Goal: Task Accomplishment & Management: Manage account settings

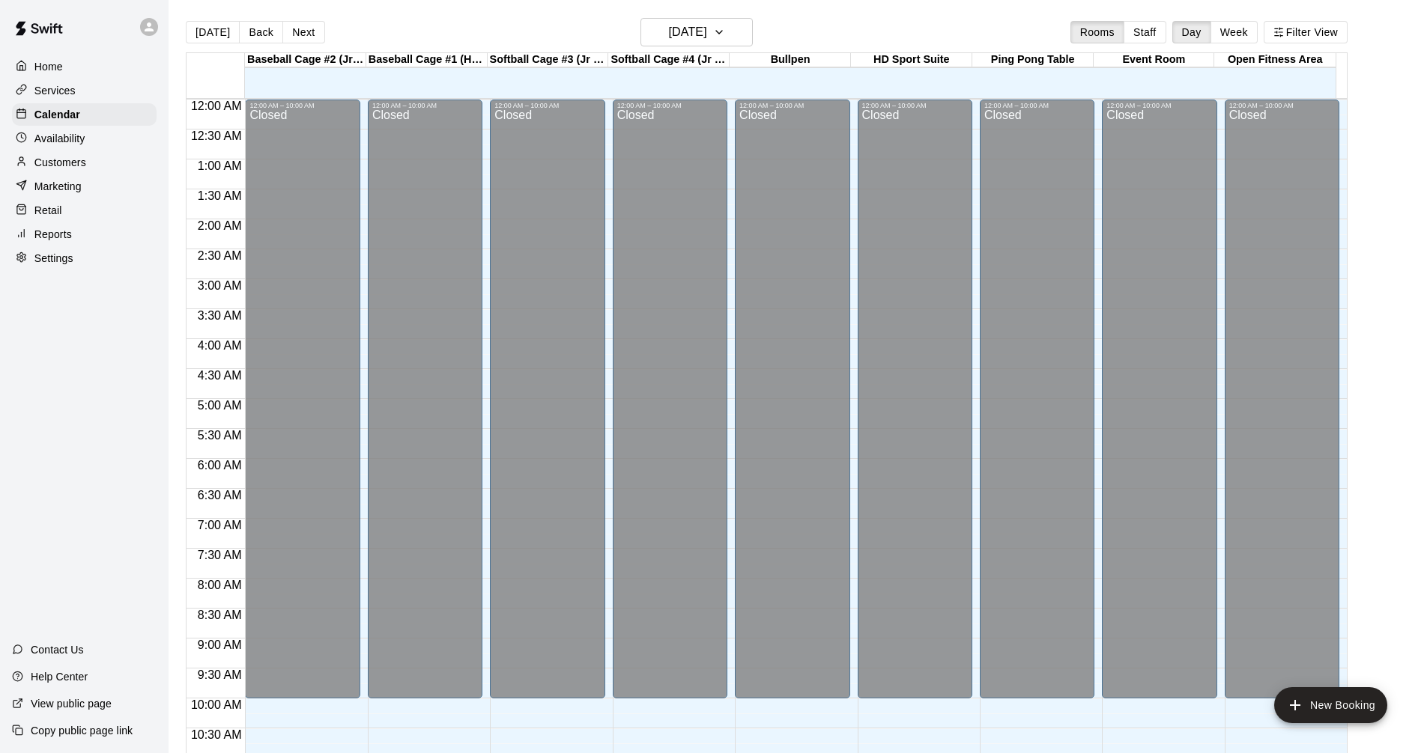
scroll to position [605, 0]
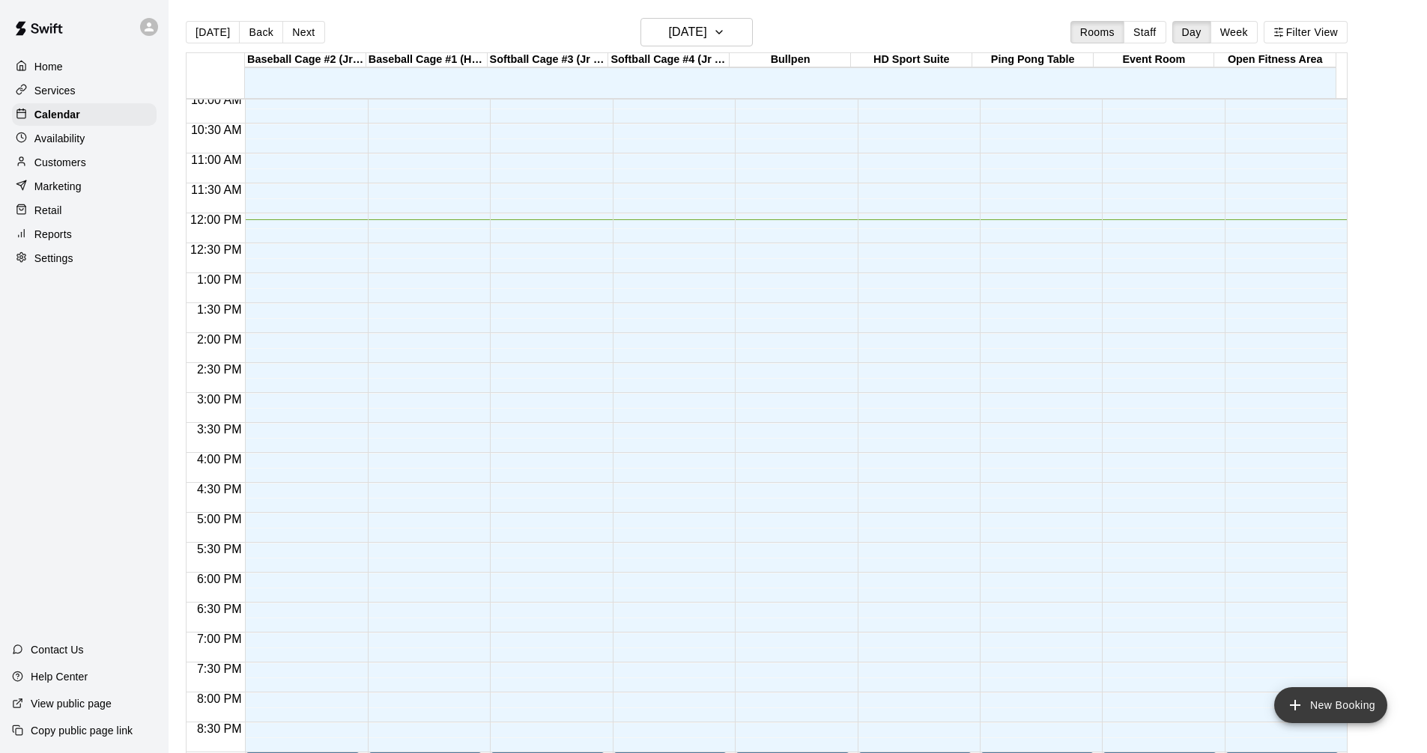
click at [1325, 698] on button "New Booking" at bounding box center [1330, 706] width 113 height 36
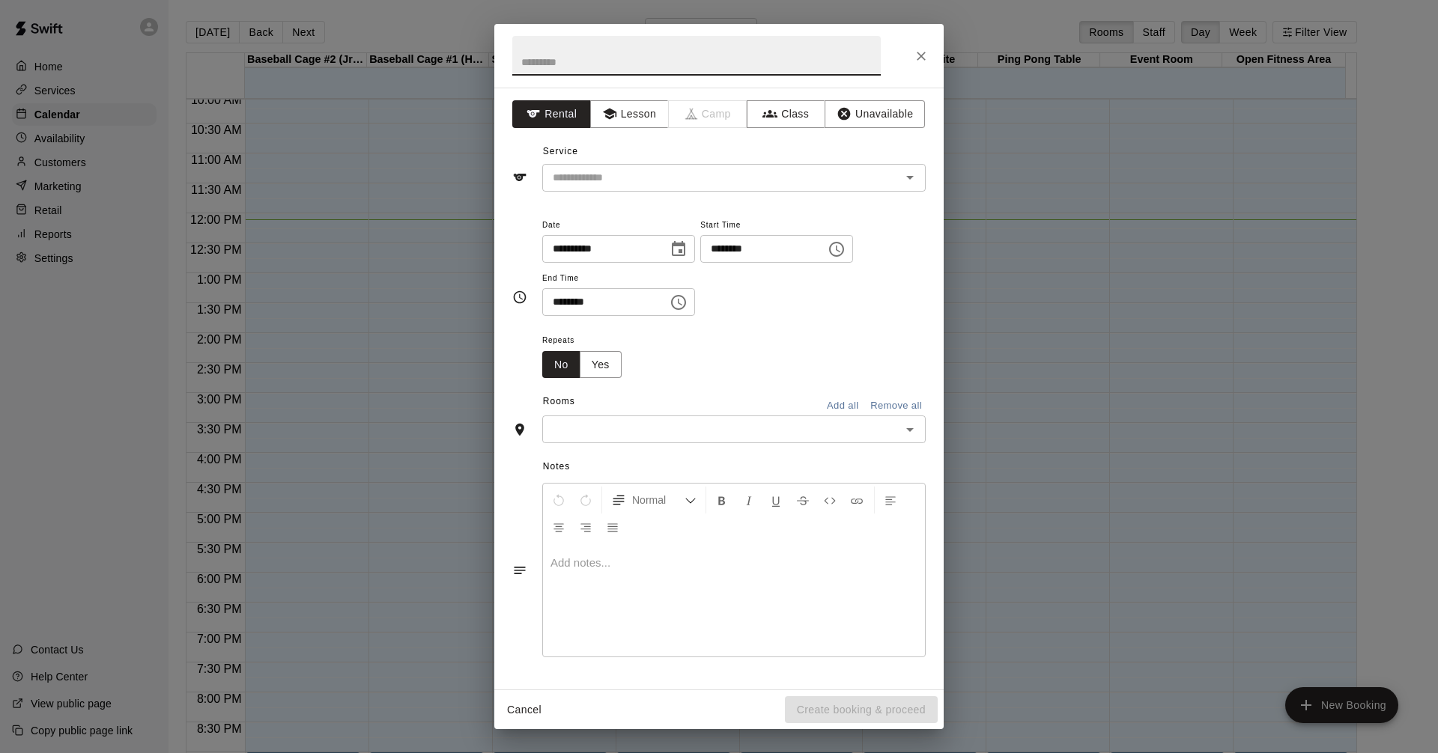
click at [74, 172] on div "**********" at bounding box center [719, 376] width 1438 height 753
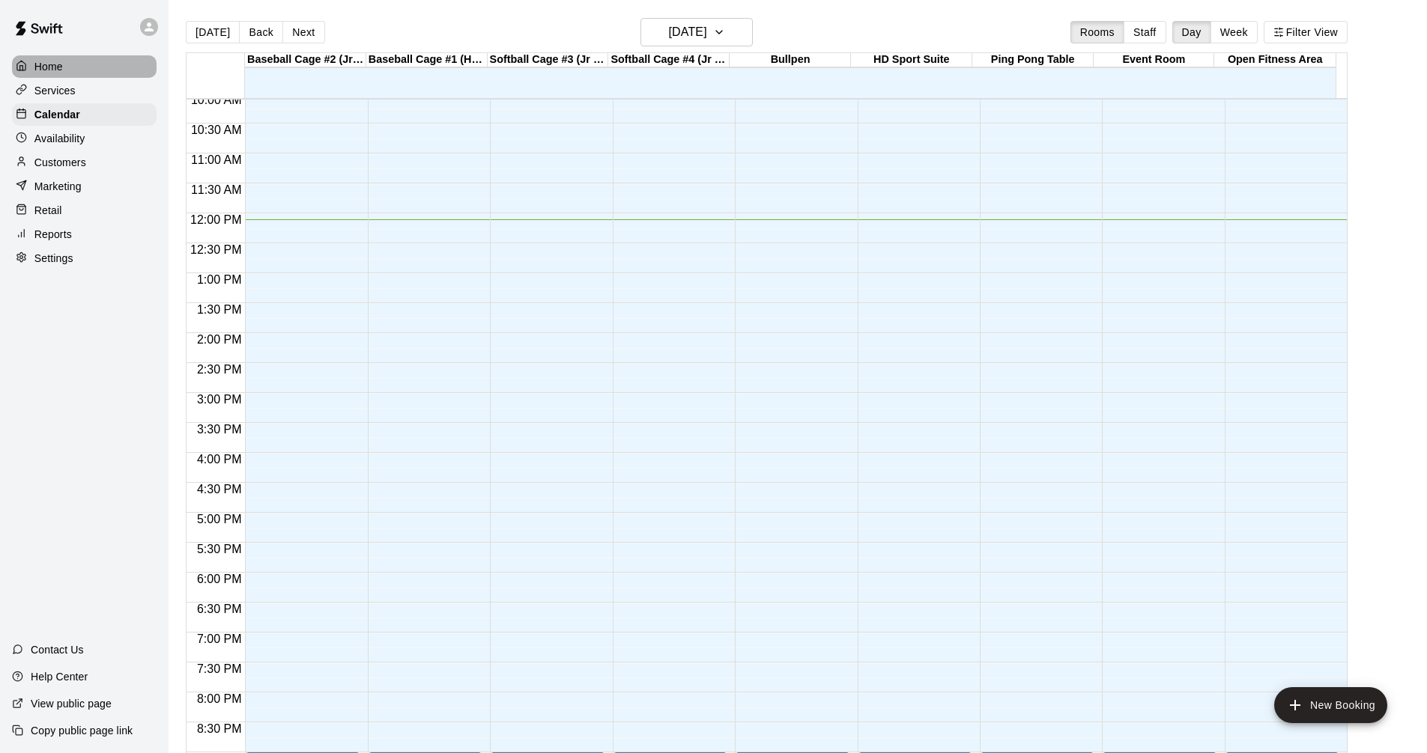
click at [85, 76] on div "Home" at bounding box center [84, 66] width 145 height 22
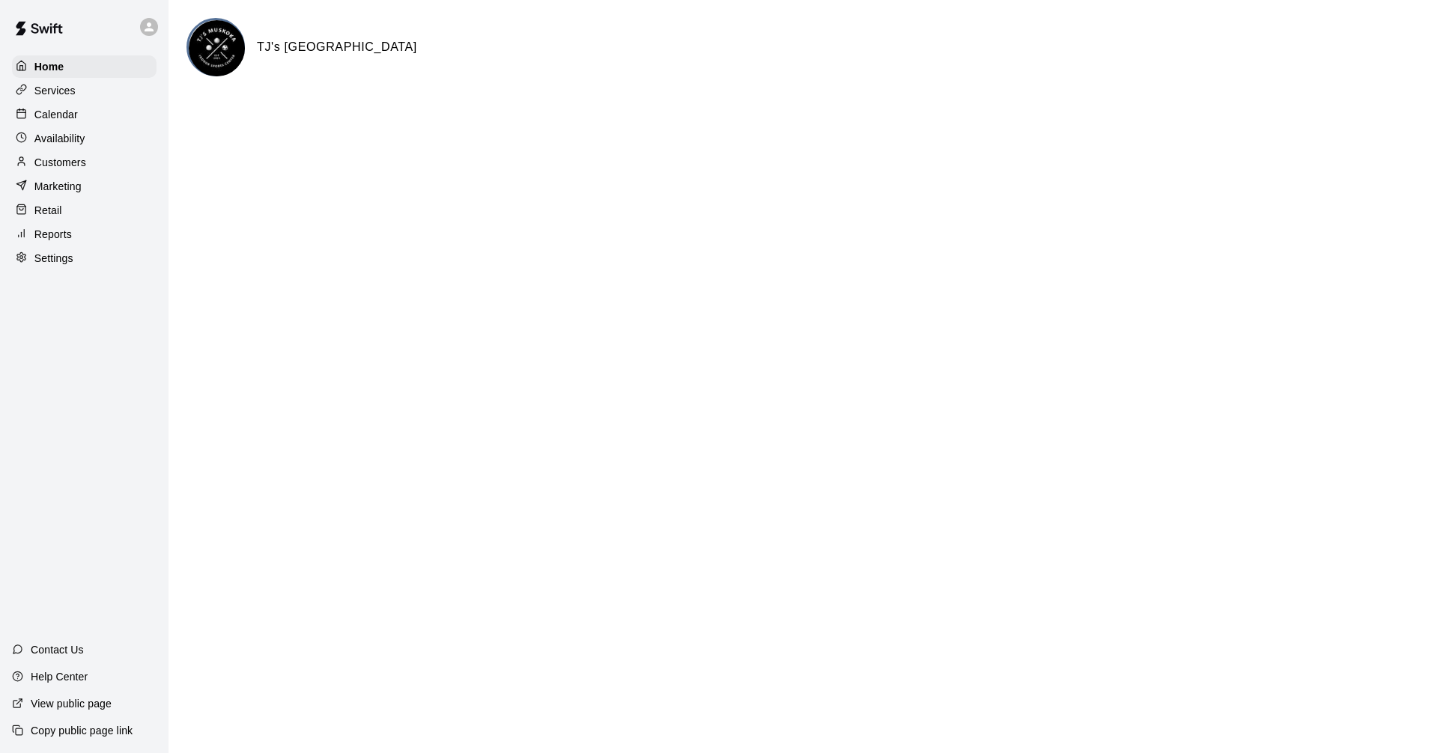
click at [67, 212] on div "Retail" at bounding box center [84, 210] width 145 height 22
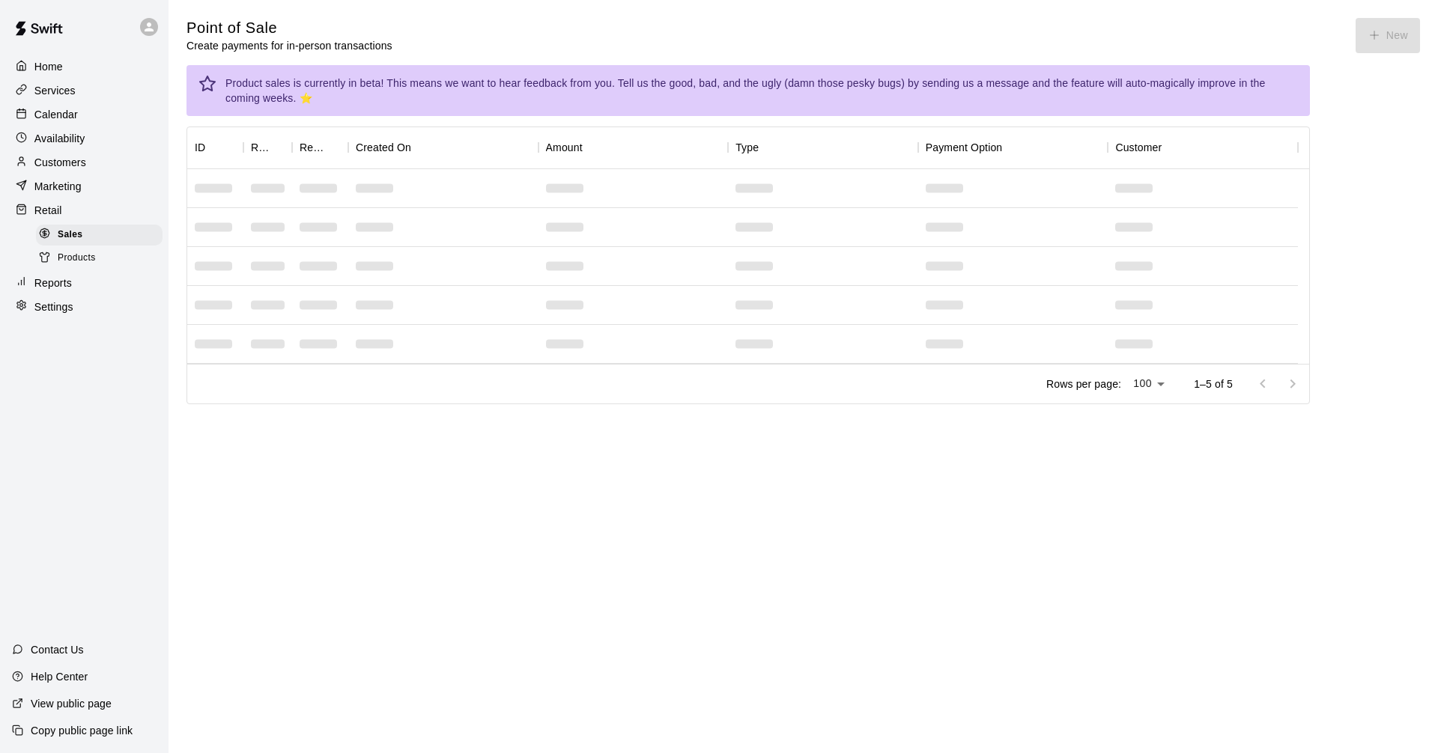
click at [68, 189] on p "Marketing" at bounding box center [57, 186] width 47 height 15
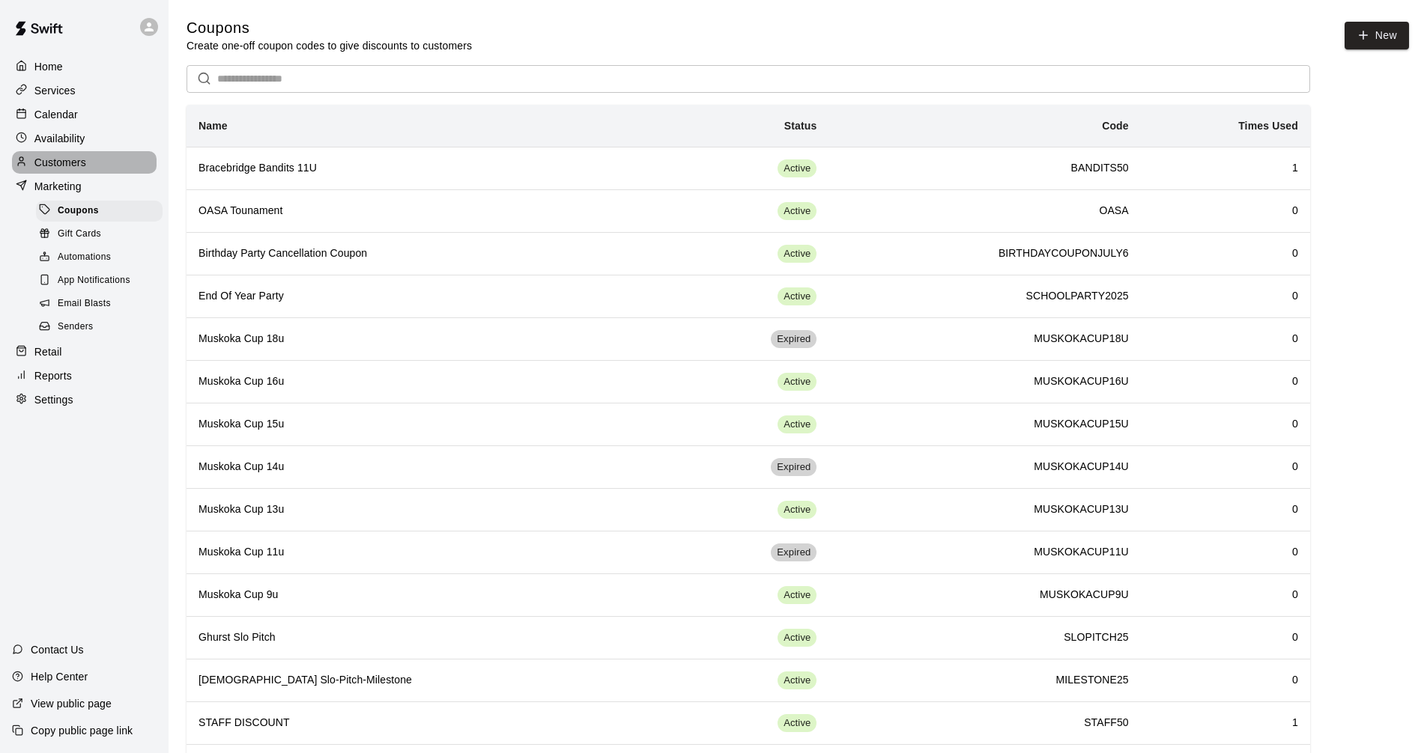
click at [85, 166] on p "Customers" at bounding box center [60, 162] width 52 height 15
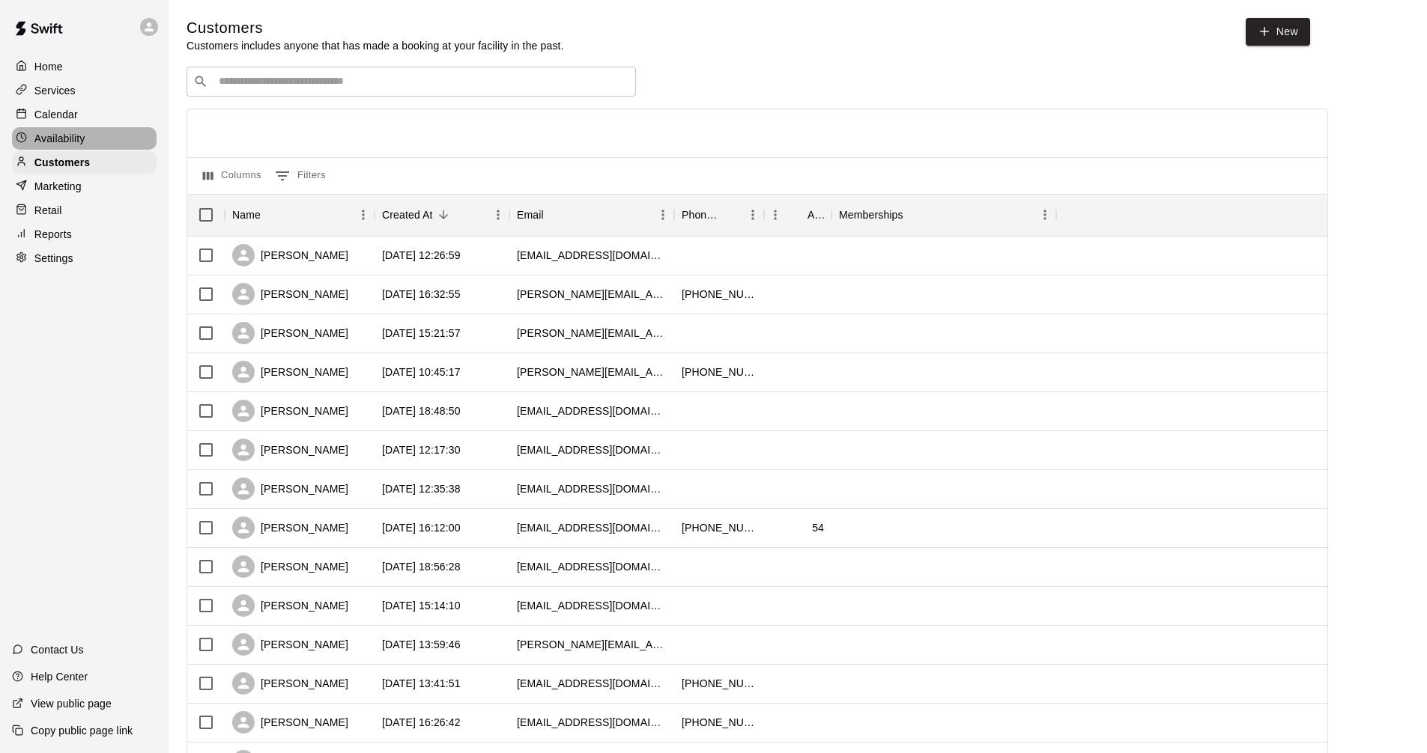
click at [74, 134] on p "Availability" at bounding box center [59, 138] width 51 height 15
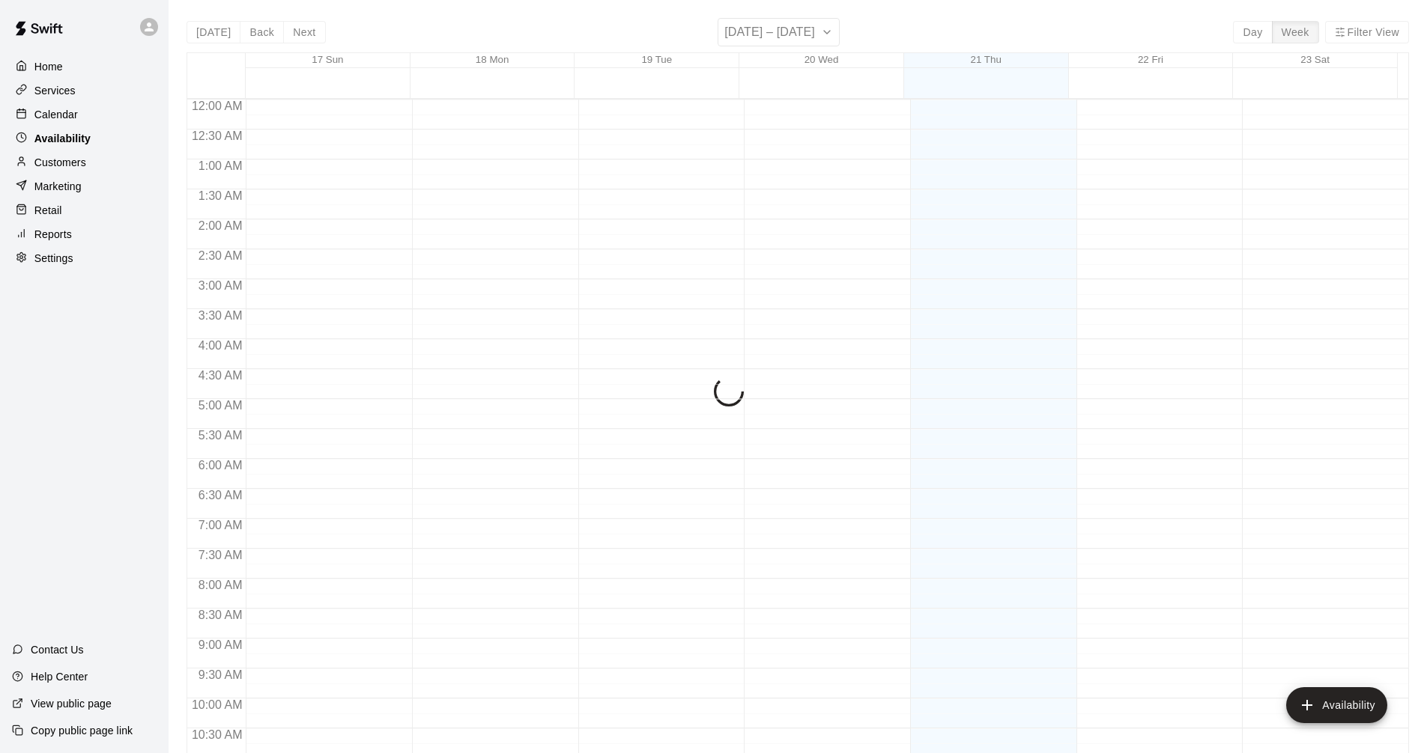
scroll to position [726, 0]
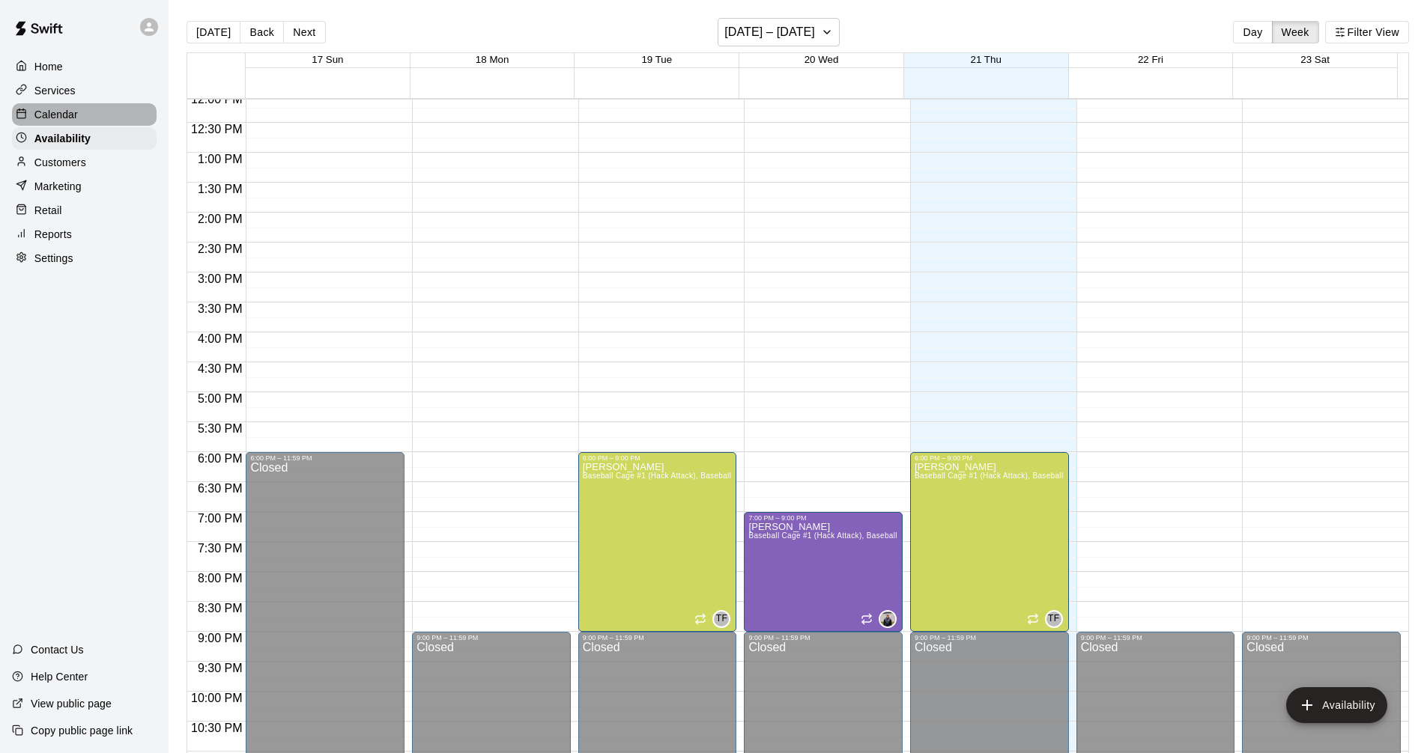
click at [66, 115] on p "Calendar" at bounding box center [55, 114] width 43 height 15
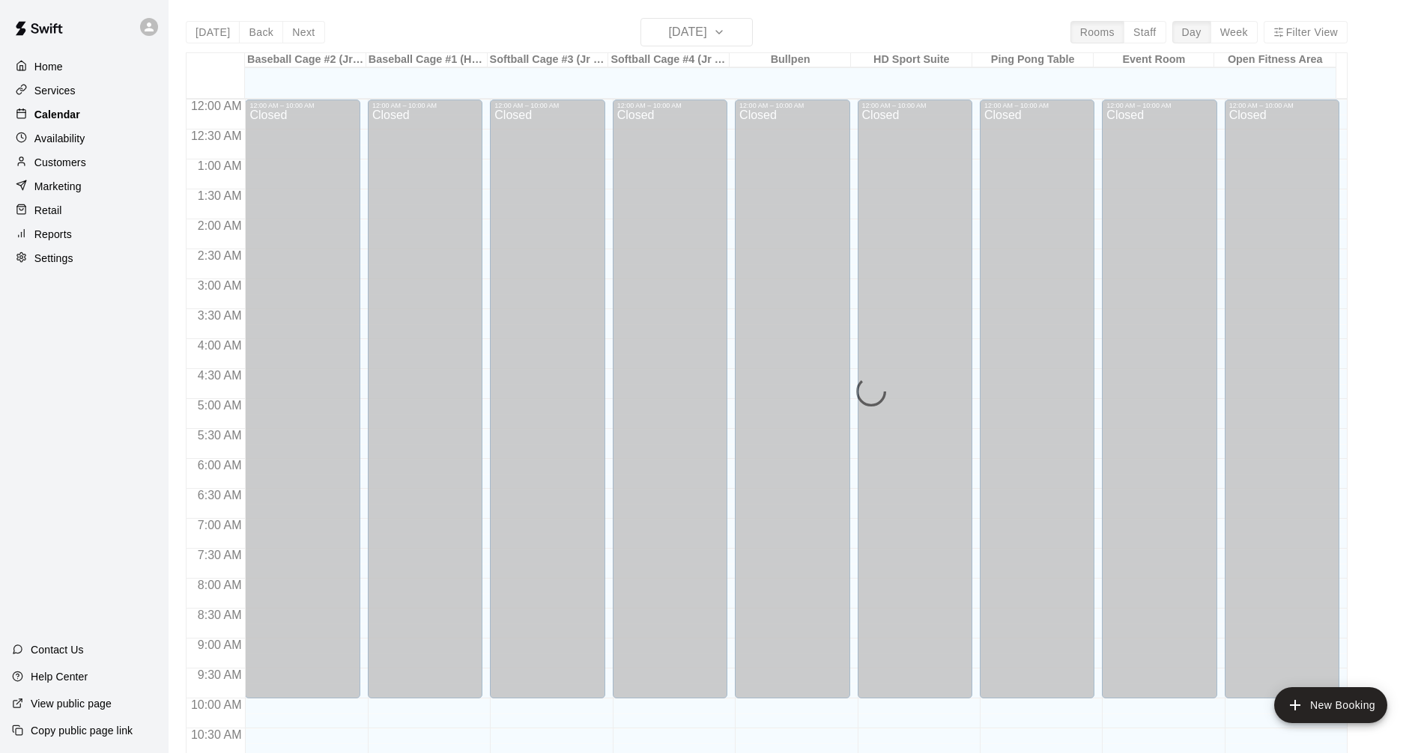
scroll to position [722, 0]
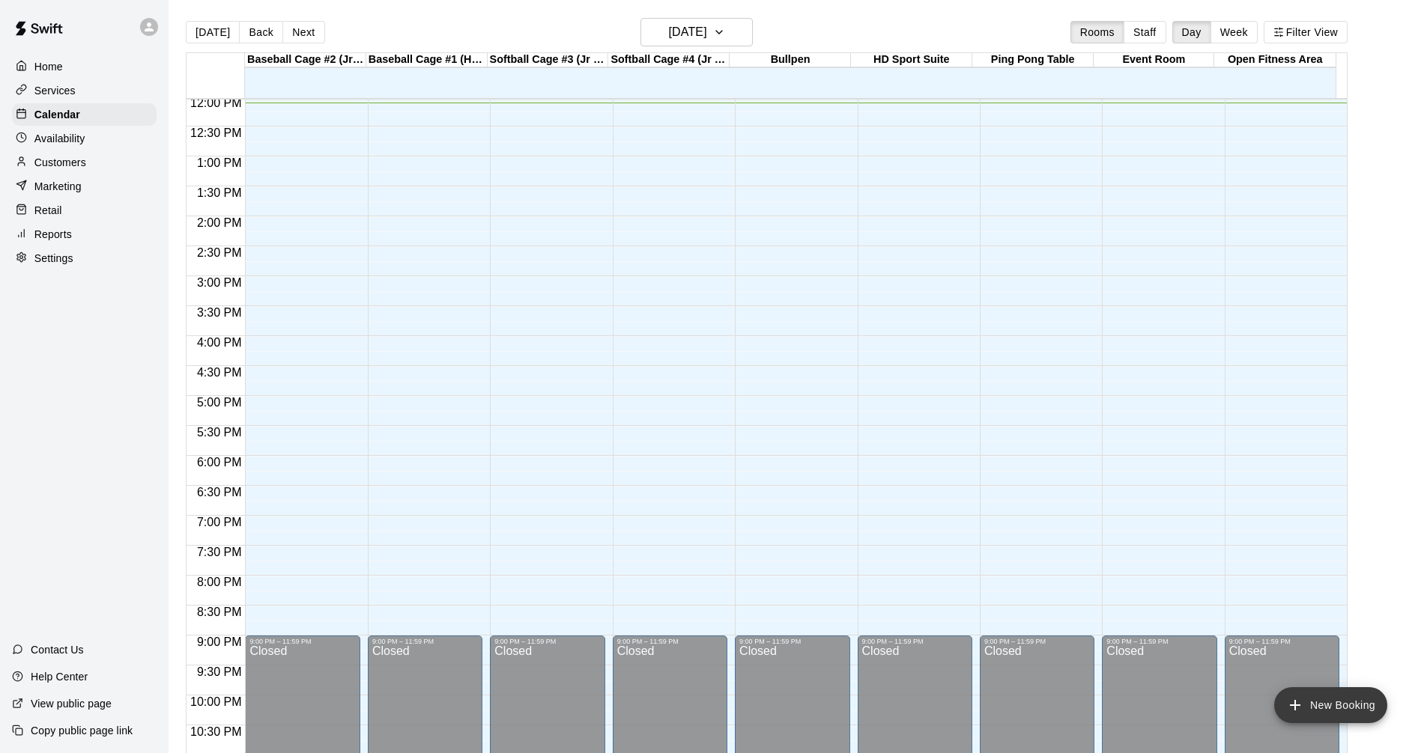
click at [1368, 700] on button "New Booking" at bounding box center [1330, 706] width 113 height 36
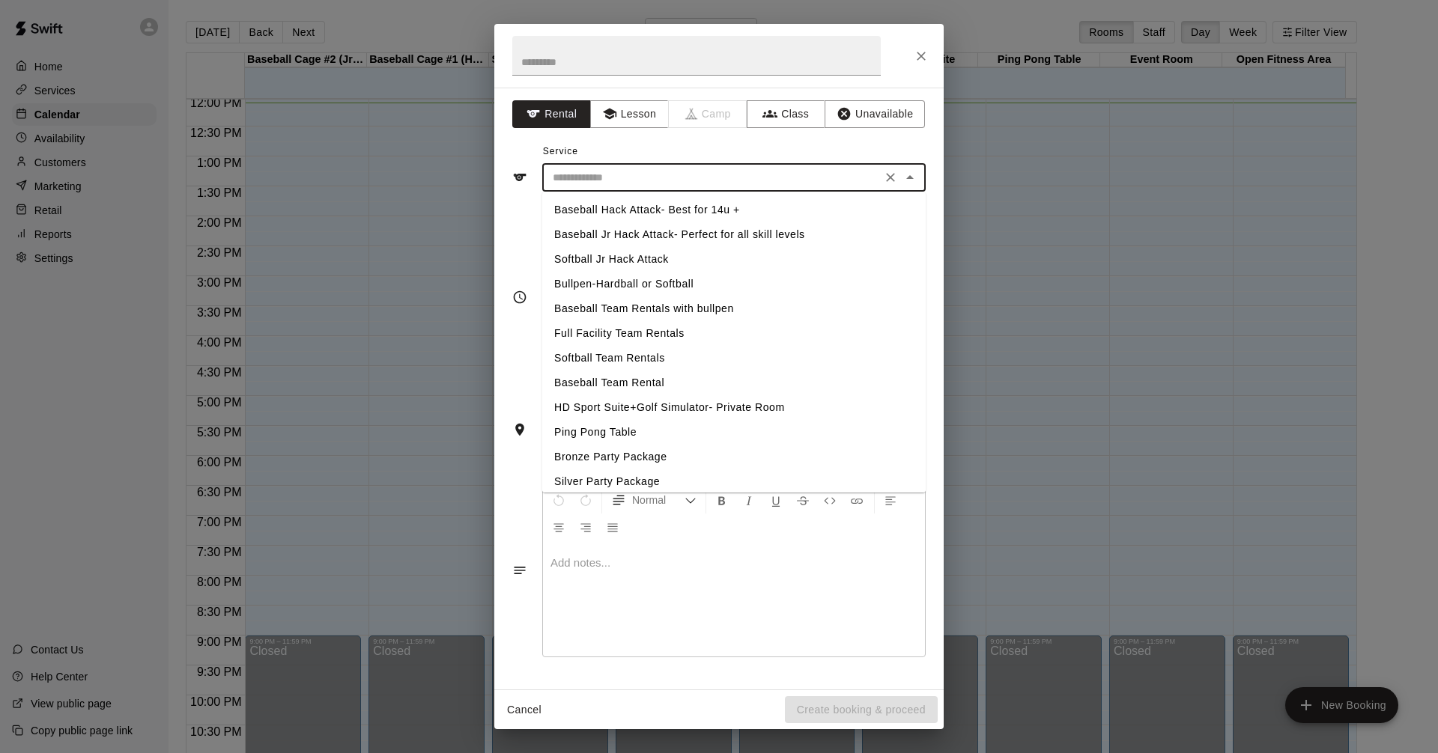
click at [807, 173] on input "text" at bounding box center [712, 178] width 330 height 19
click at [654, 459] on li "Bronze Party Package" at bounding box center [733, 457] width 383 height 25
click at [701, 181] on input "**********" at bounding box center [712, 178] width 330 height 19
click at [650, 479] on li "Silver Party Package" at bounding box center [733, 482] width 383 height 25
type input "**********"
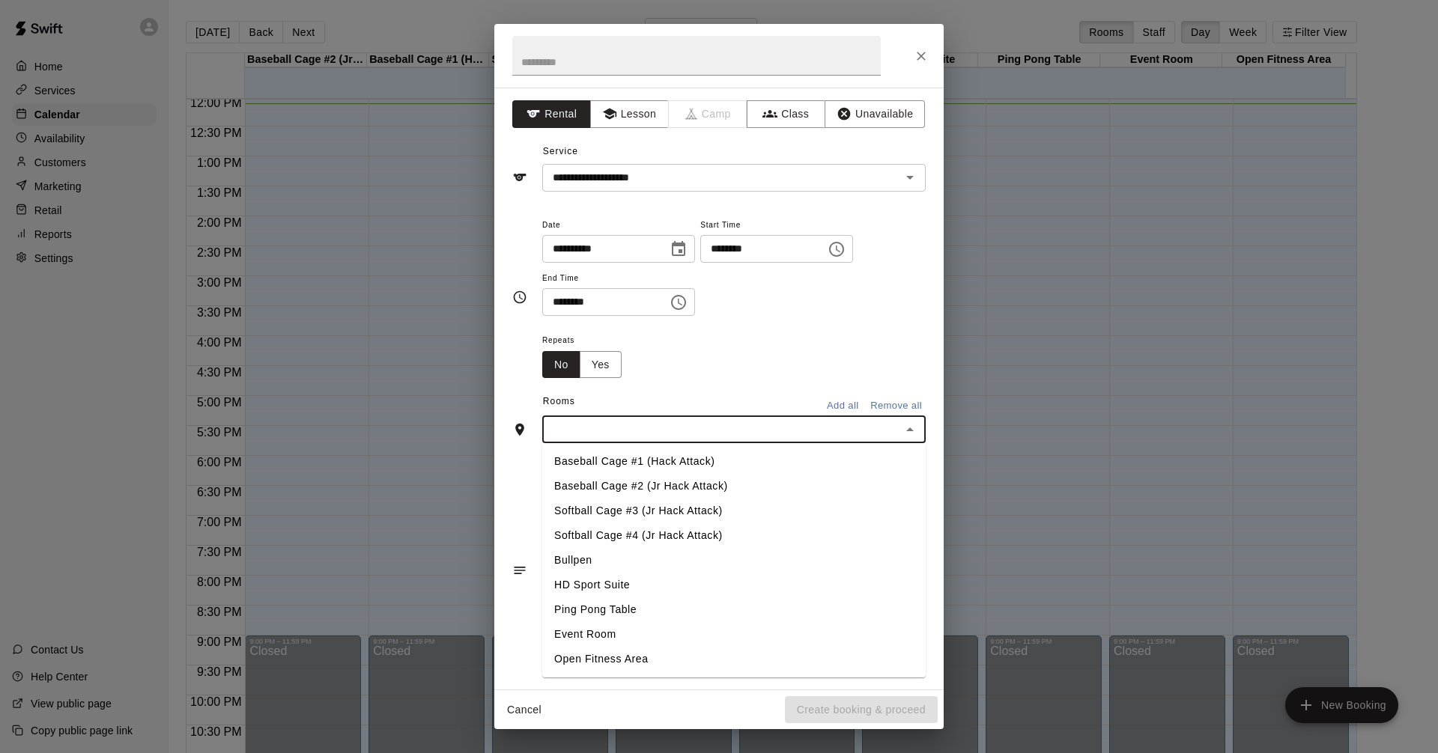
click at [667, 431] on input "text" at bounding box center [722, 429] width 350 height 19
click at [664, 461] on li "Baseball Cage #1 (Hack Attack)" at bounding box center [733, 461] width 383 height 25
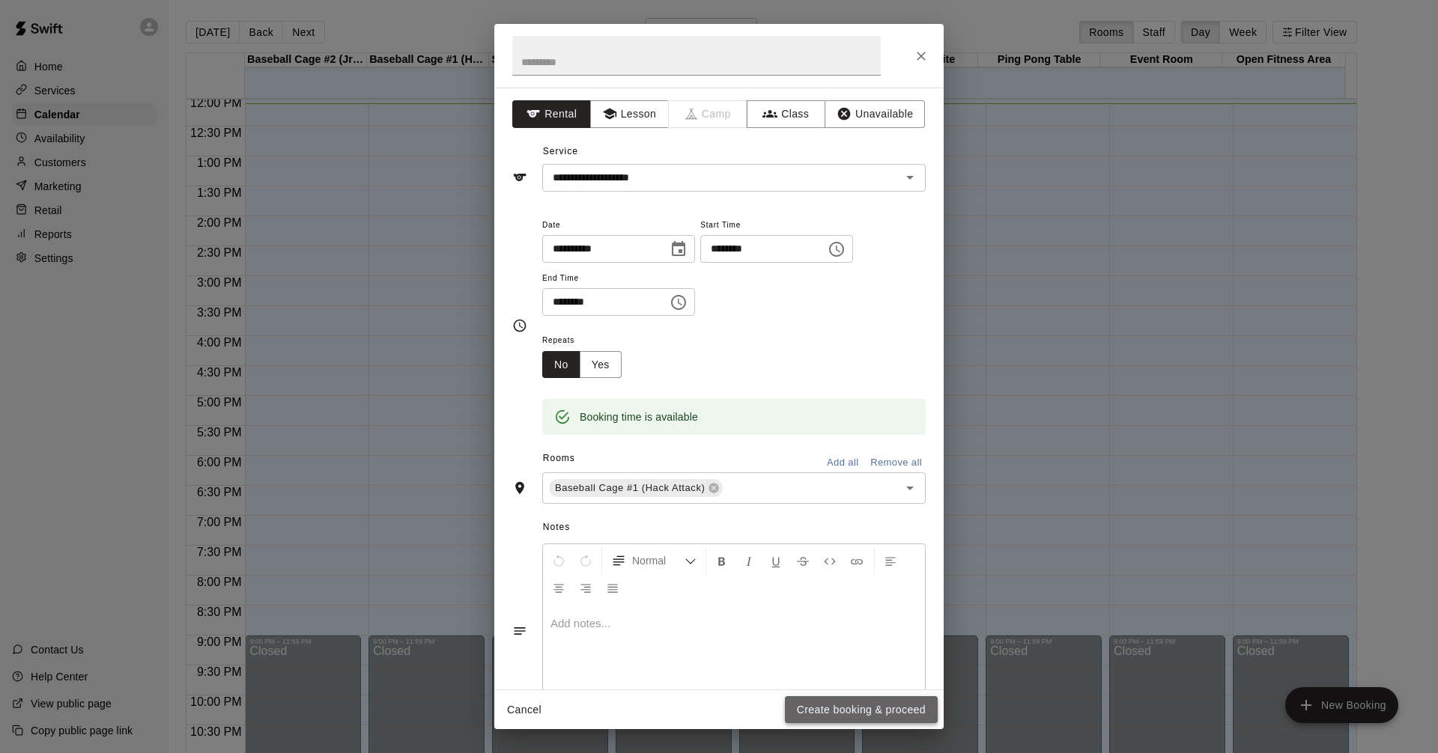
click at [858, 710] on button "Create booking & proceed" at bounding box center [861, 711] width 153 height 28
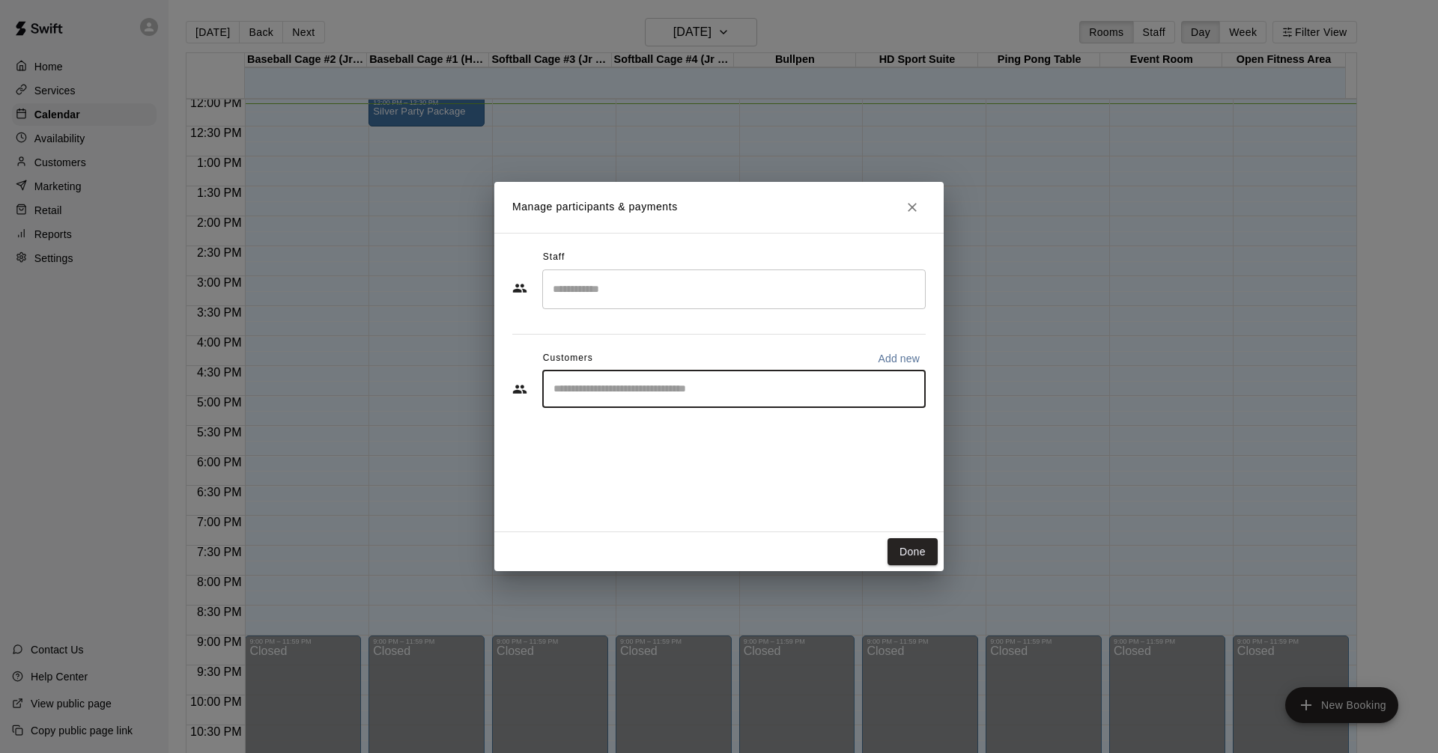
click at [724, 383] on input "Start typing to search customers..." at bounding box center [734, 389] width 370 height 15
type input "*****"
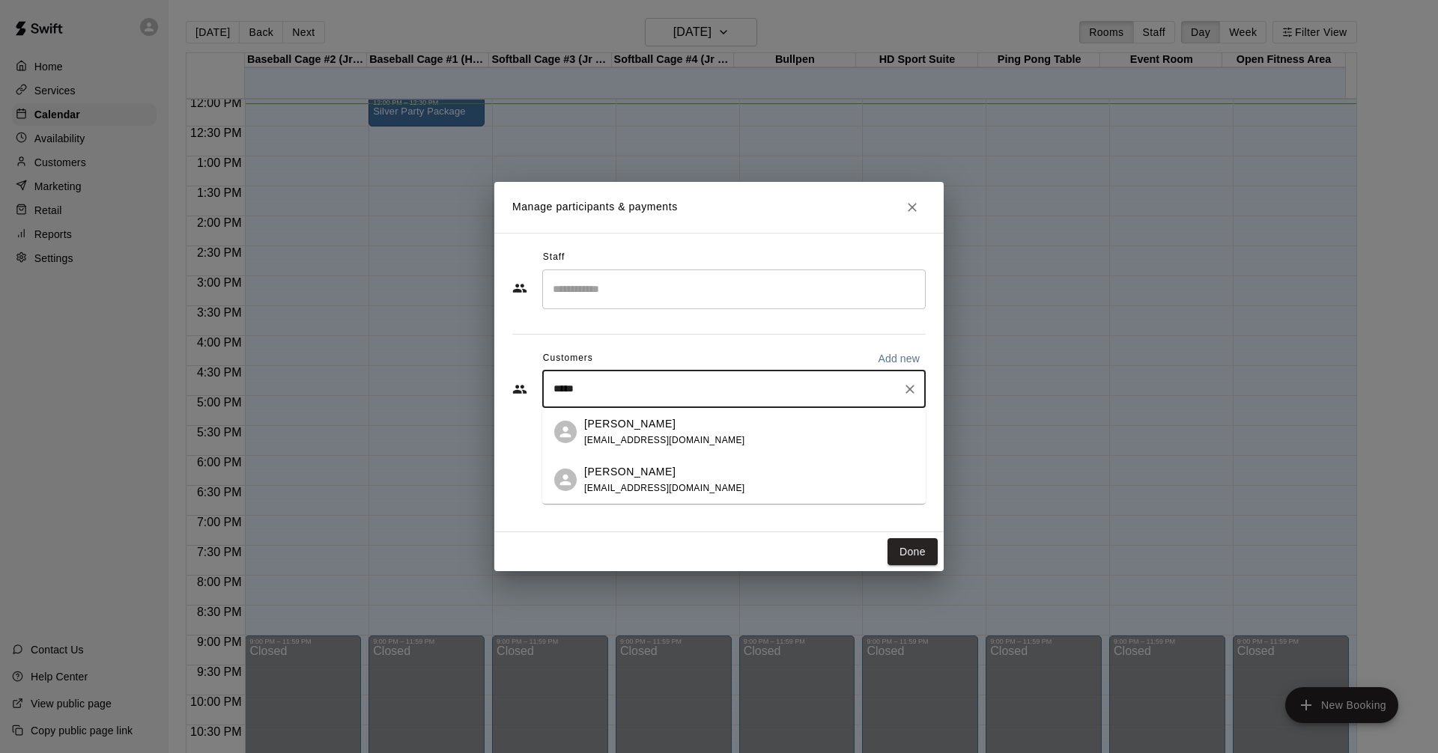
click at [702, 441] on span "[EMAIL_ADDRESS][DOMAIN_NAME]" at bounding box center [664, 440] width 161 height 10
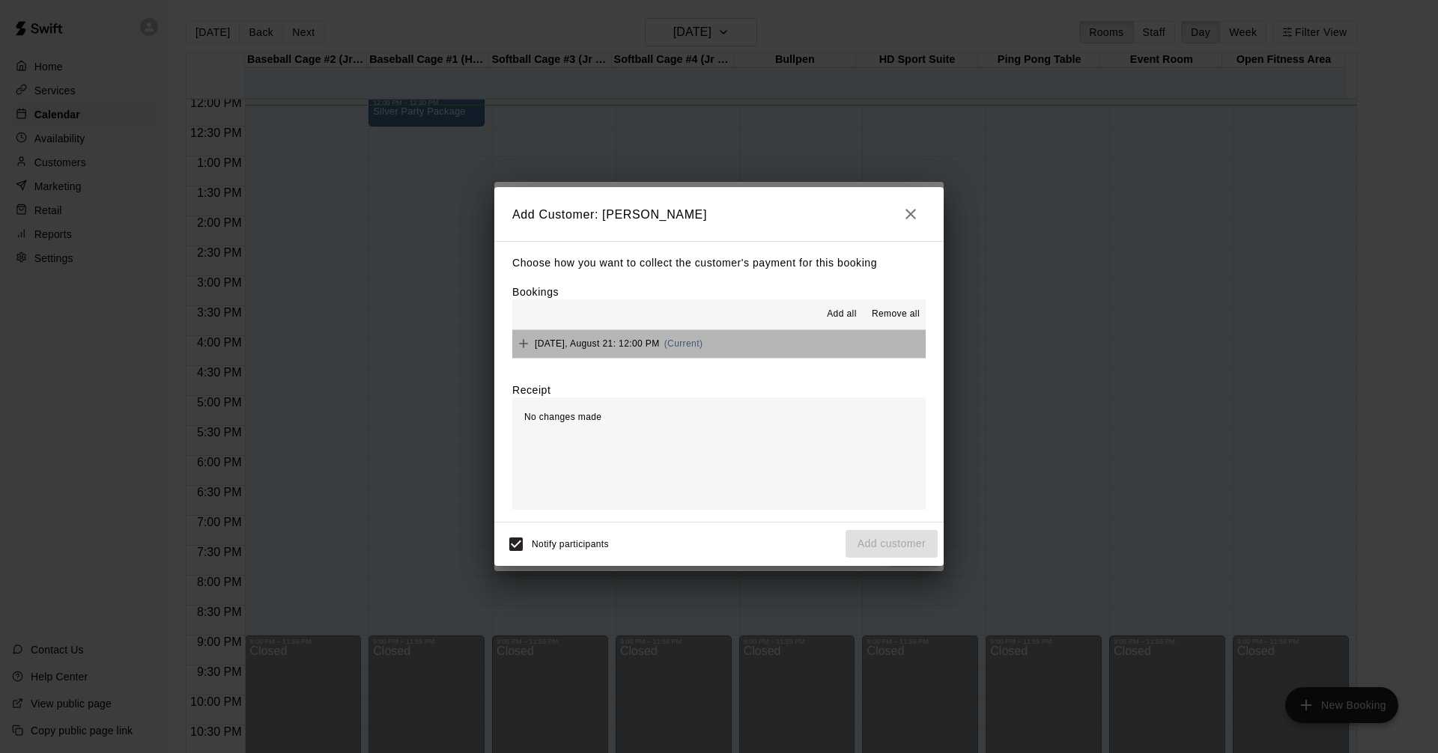
click at [806, 350] on button "[DATE], August 21: 12:00 PM (Current)" at bounding box center [718, 344] width 413 height 28
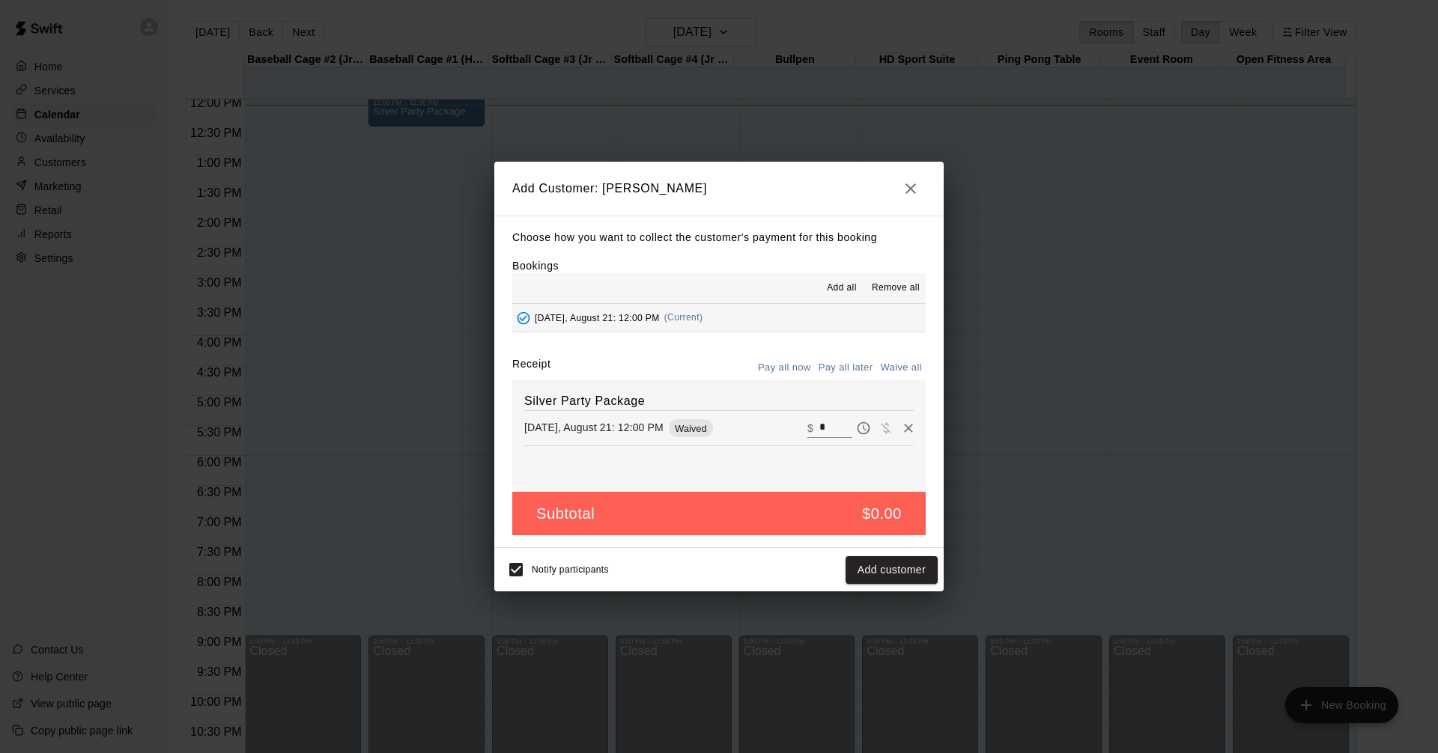
click at [824, 433] on input "*" at bounding box center [835, 428] width 33 height 19
click at [906, 195] on icon "button" at bounding box center [911, 189] width 18 height 18
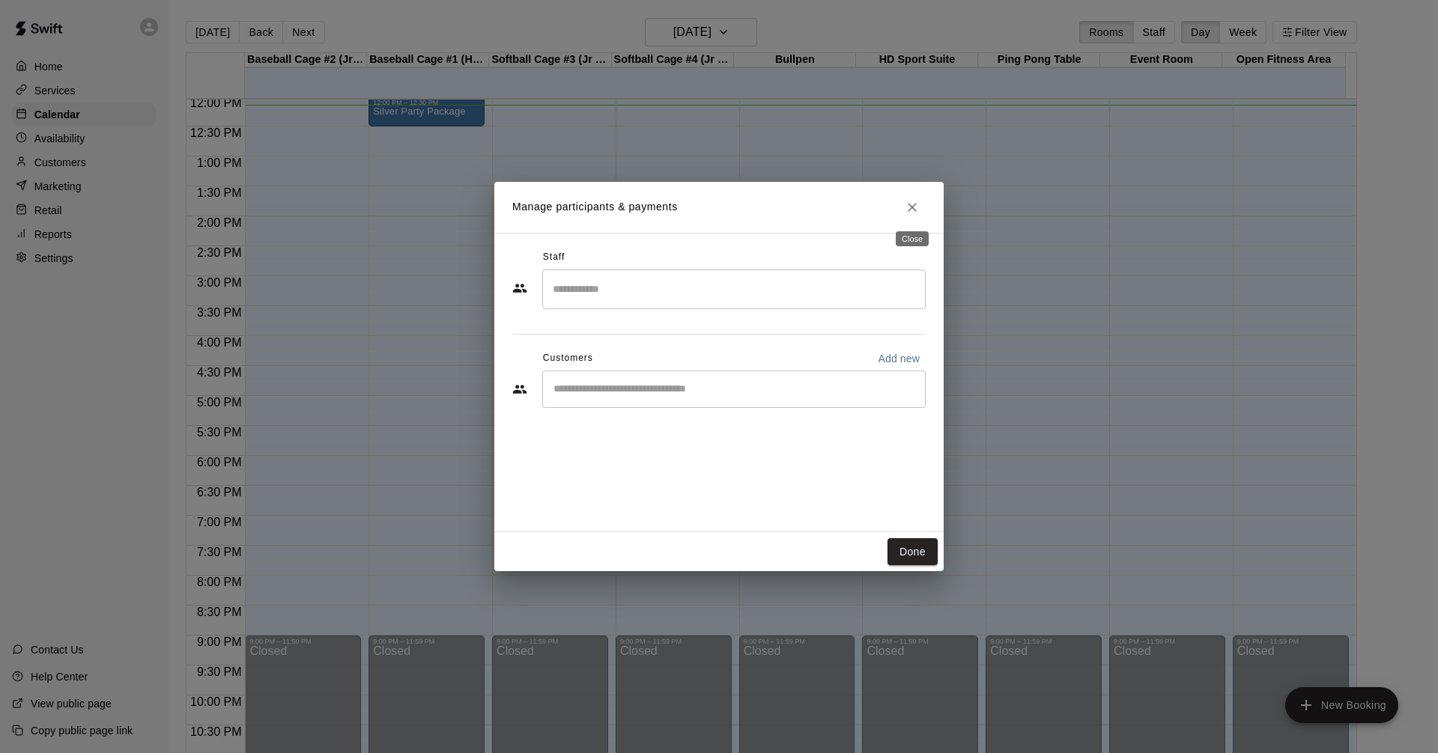
click at [915, 203] on icon "Close" at bounding box center [912, 207] width 15 height 15
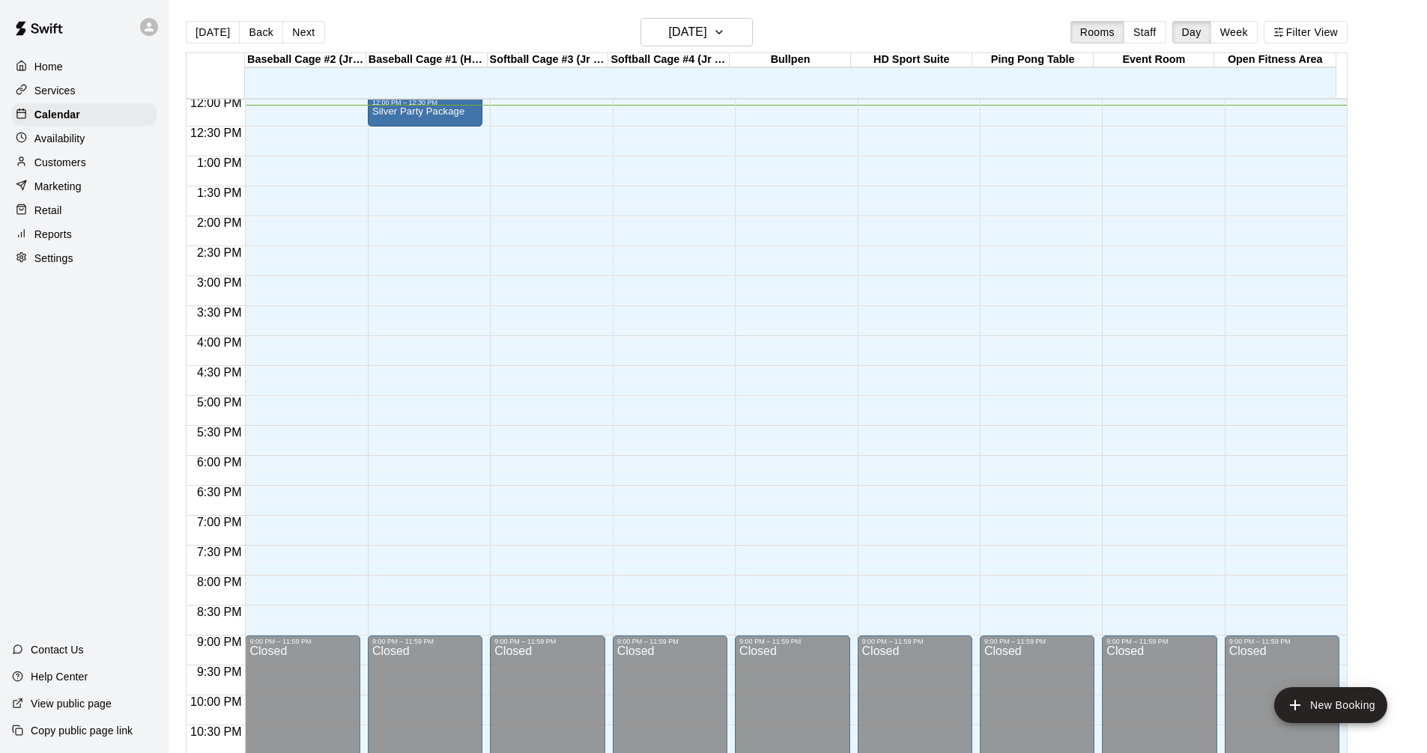
scroll to position [719, 0]
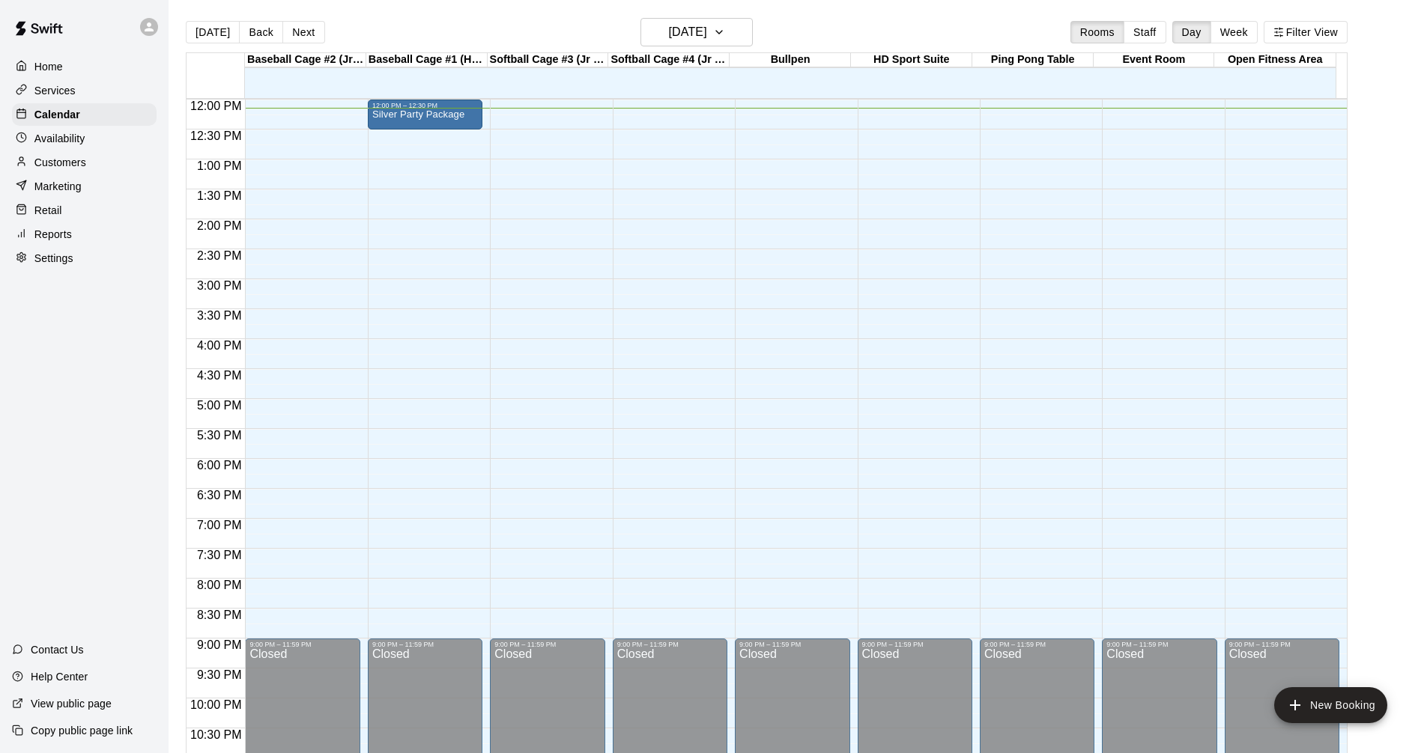
drag, startPoint x: 446, startPoint y: 115, endPoint x: 437, endPoint y: 123, distance: 12.2
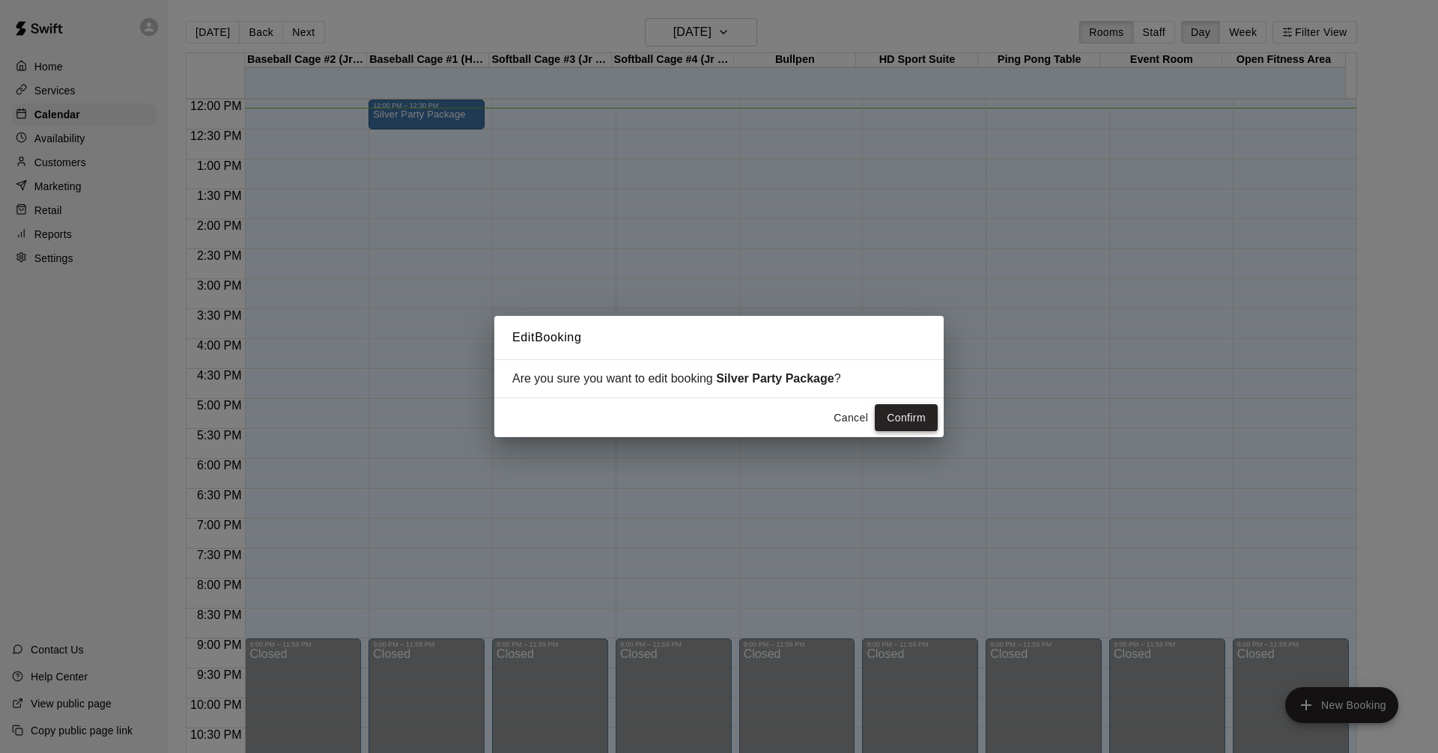
click at [883, 428] on button "Confirm" at bounding box center [906, 418] width 63 height 28
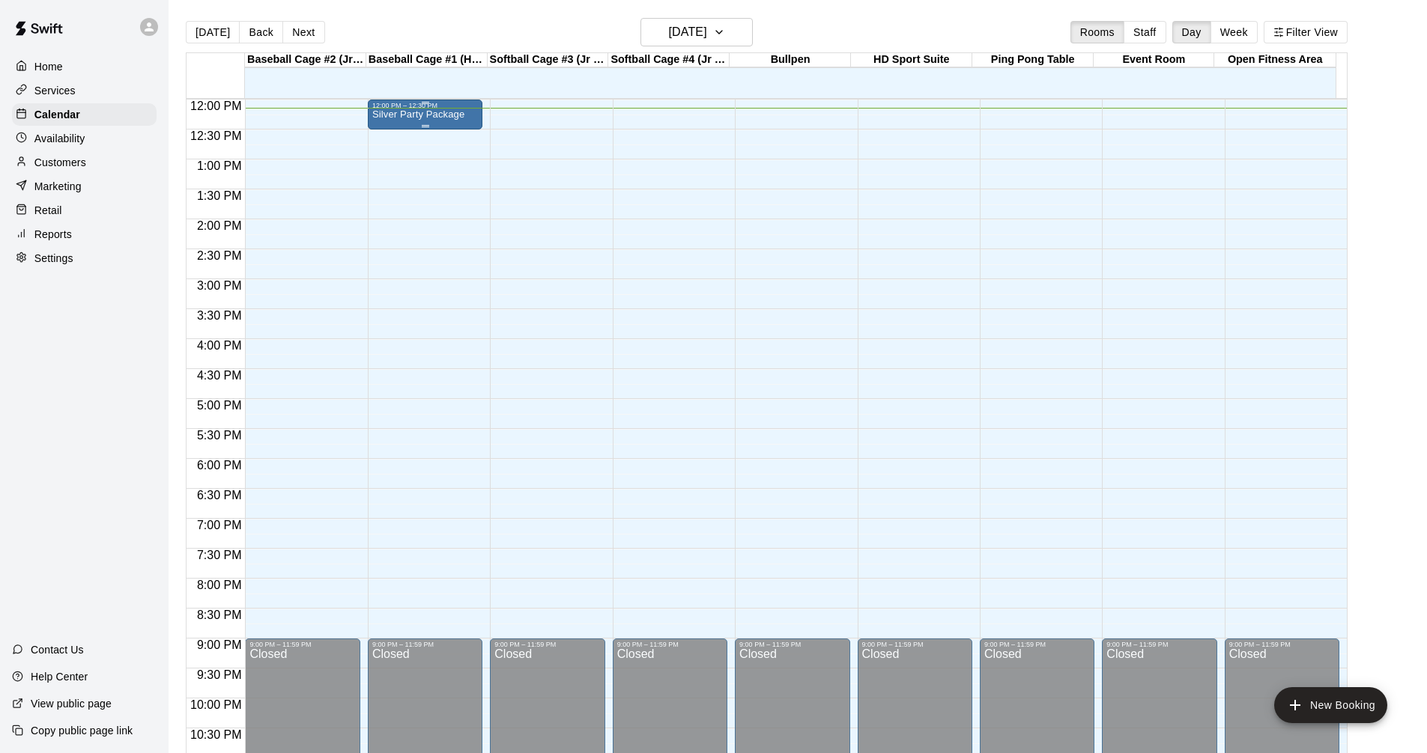
click at [456, 115] on p "Silver Party Package" at bounding box center [418, 115] width 92 height 0
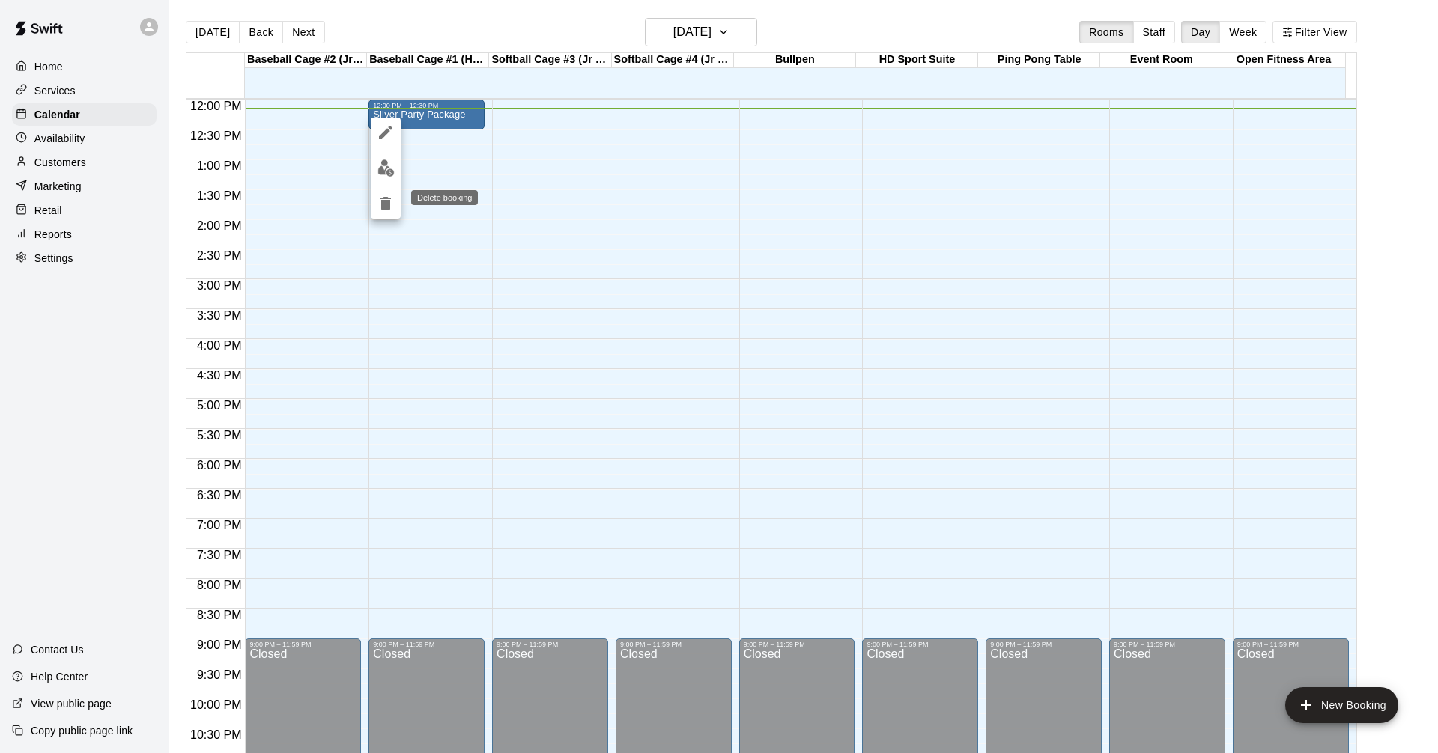
click at [386, 195] on icon "delete" at bounding box center [386, 204] width 18 height 18
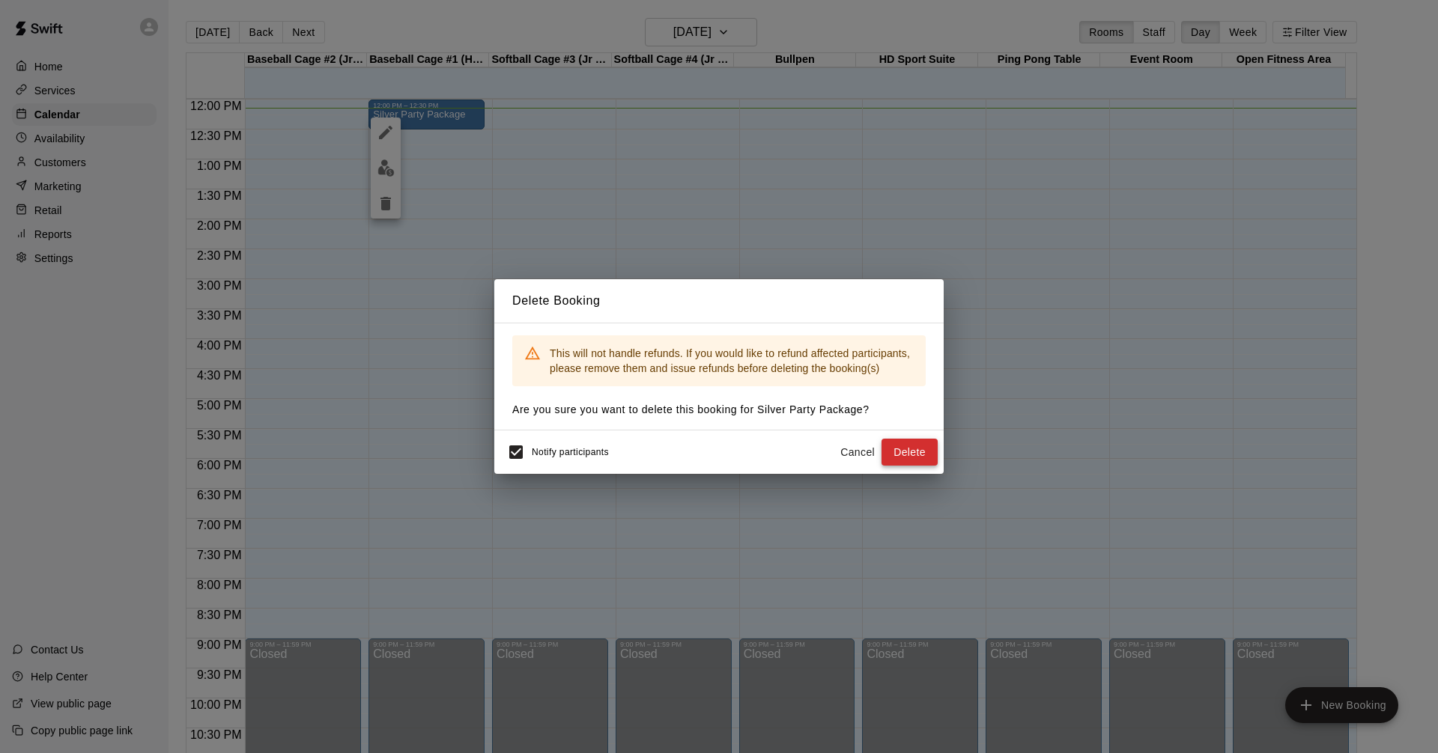
click at [894, 451] on button "Delete" at bounding box center [910, 453] width 56 height 28
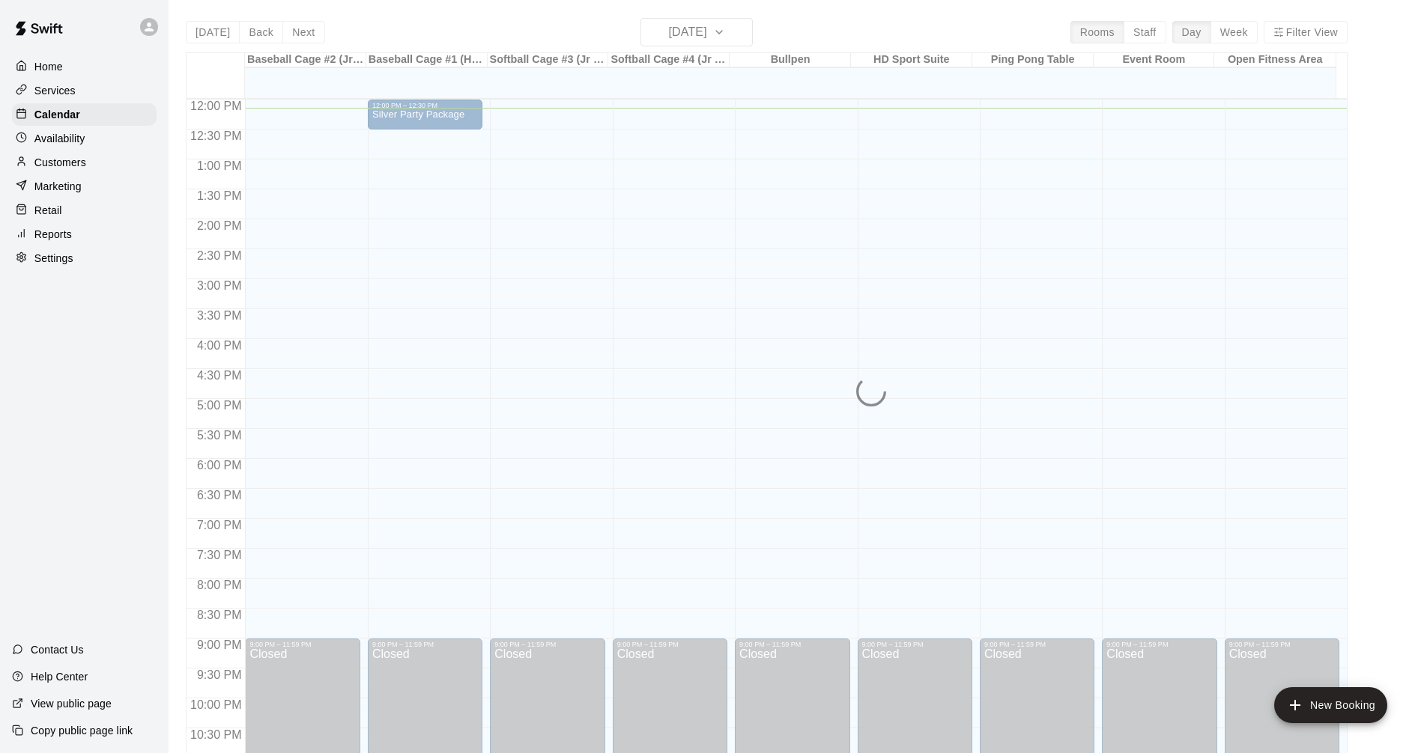
click at [80, 207] on div "Retail" at bounding box center [84, 210] width 145 height 22
click at [85, 192] on div "Marketing" at bounding box center [84, 186] width 145 height 22
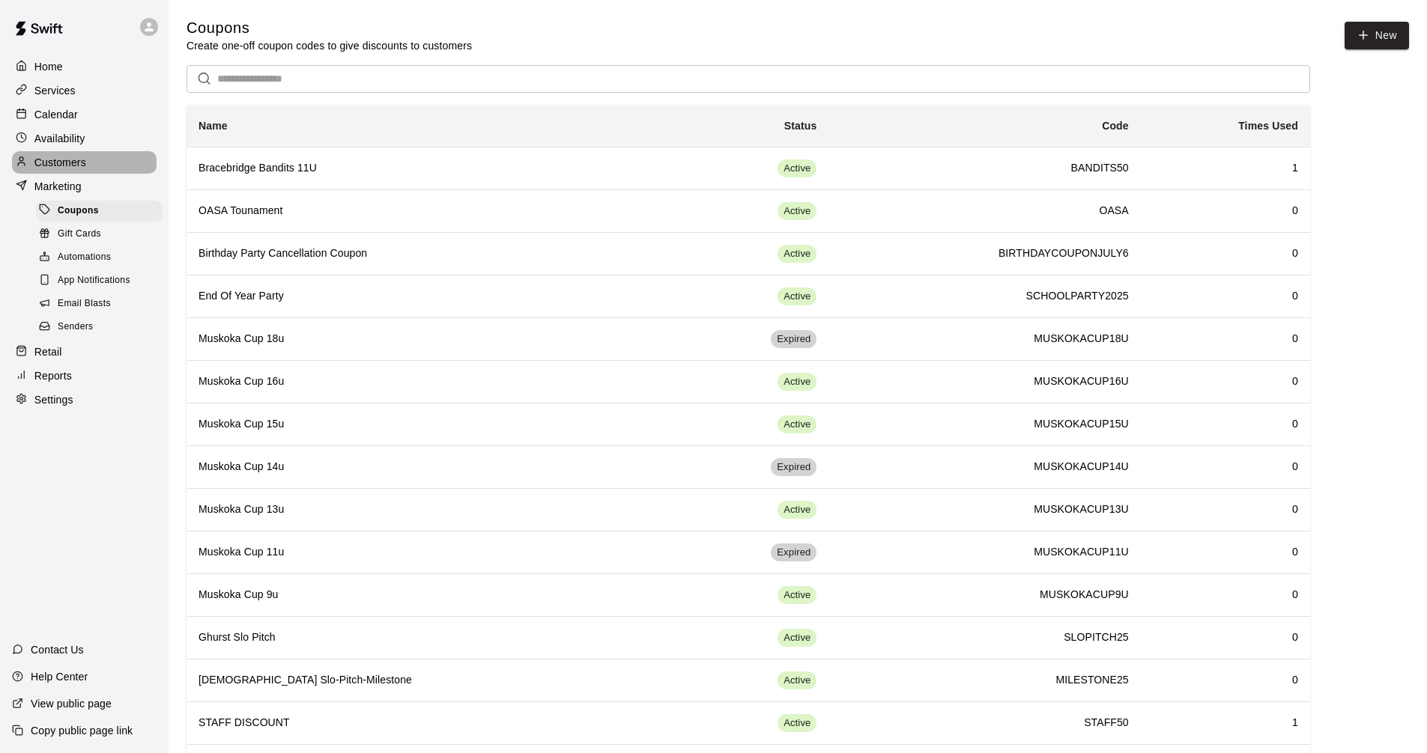
click at [82, 167] on p "Customers" at bounding box center [60, 162] width 52 height 15
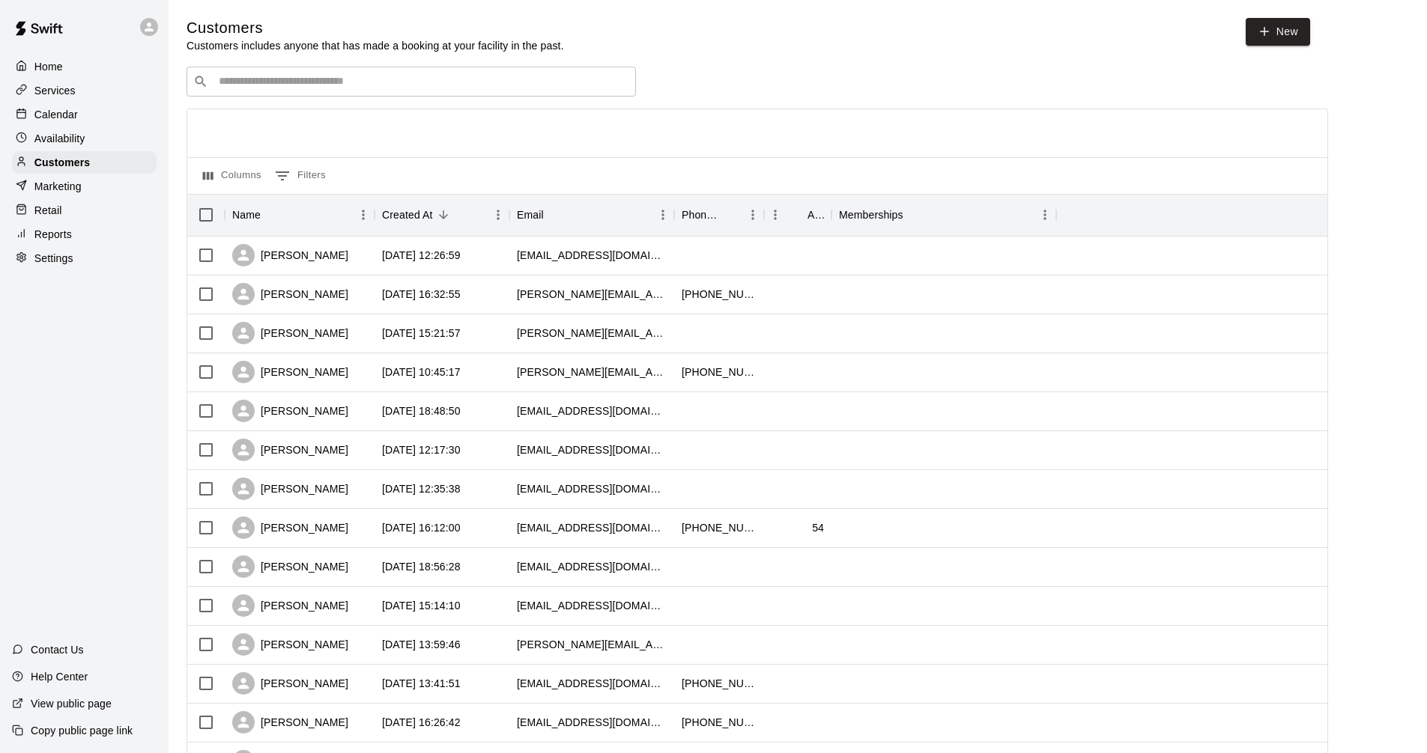
click at [55, 82] on div "Services" at bounding box center [84, 90] width 145 height 22
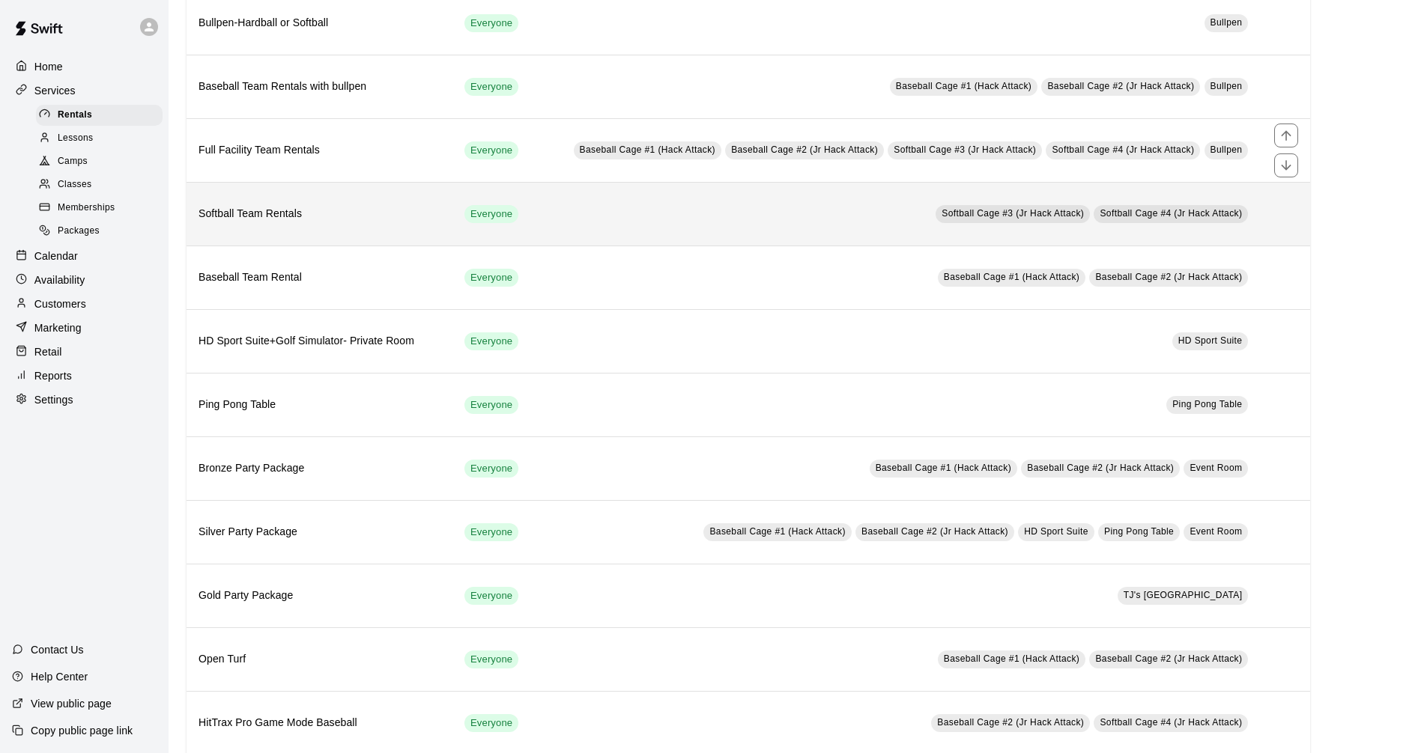
scroll to position [374, 0]
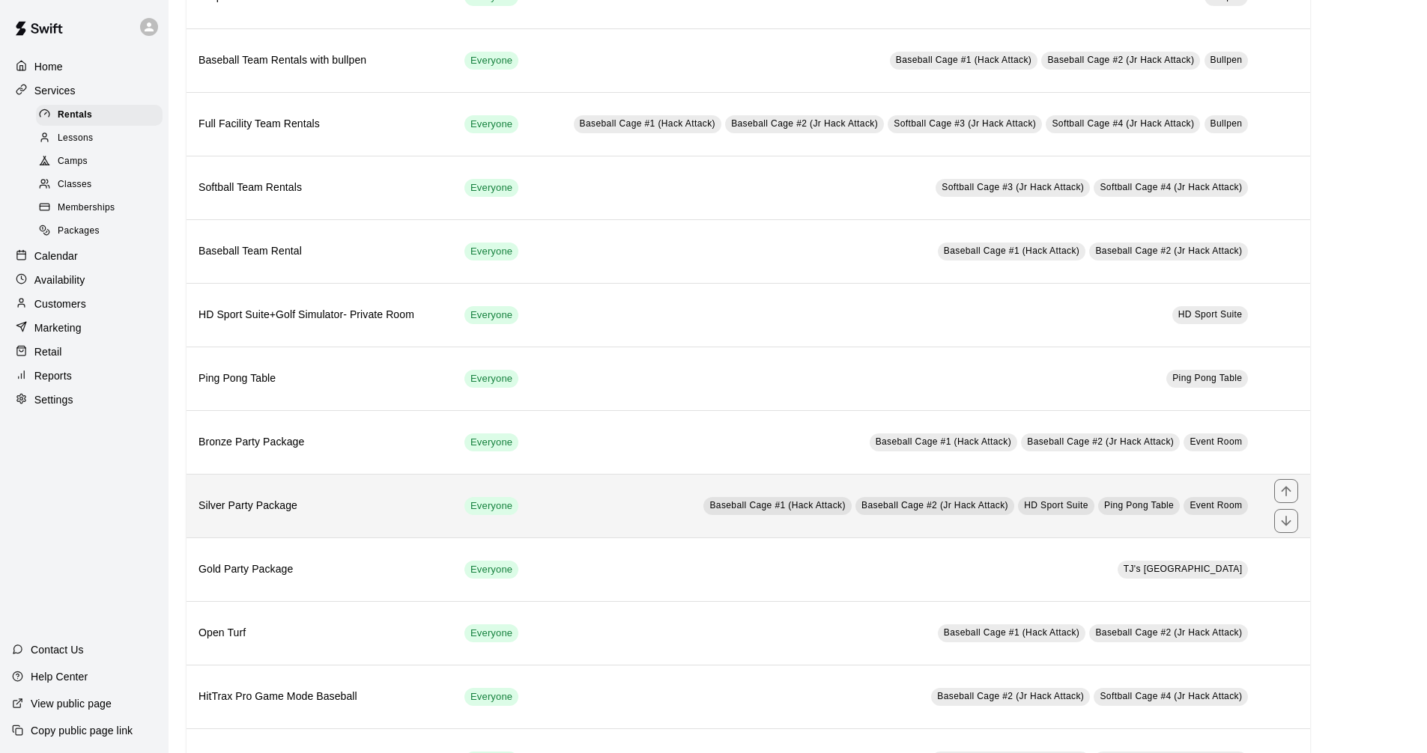
click at [449, 506] on th "Silver Party Package" at bounding box center [319, 506] width 266 height 64
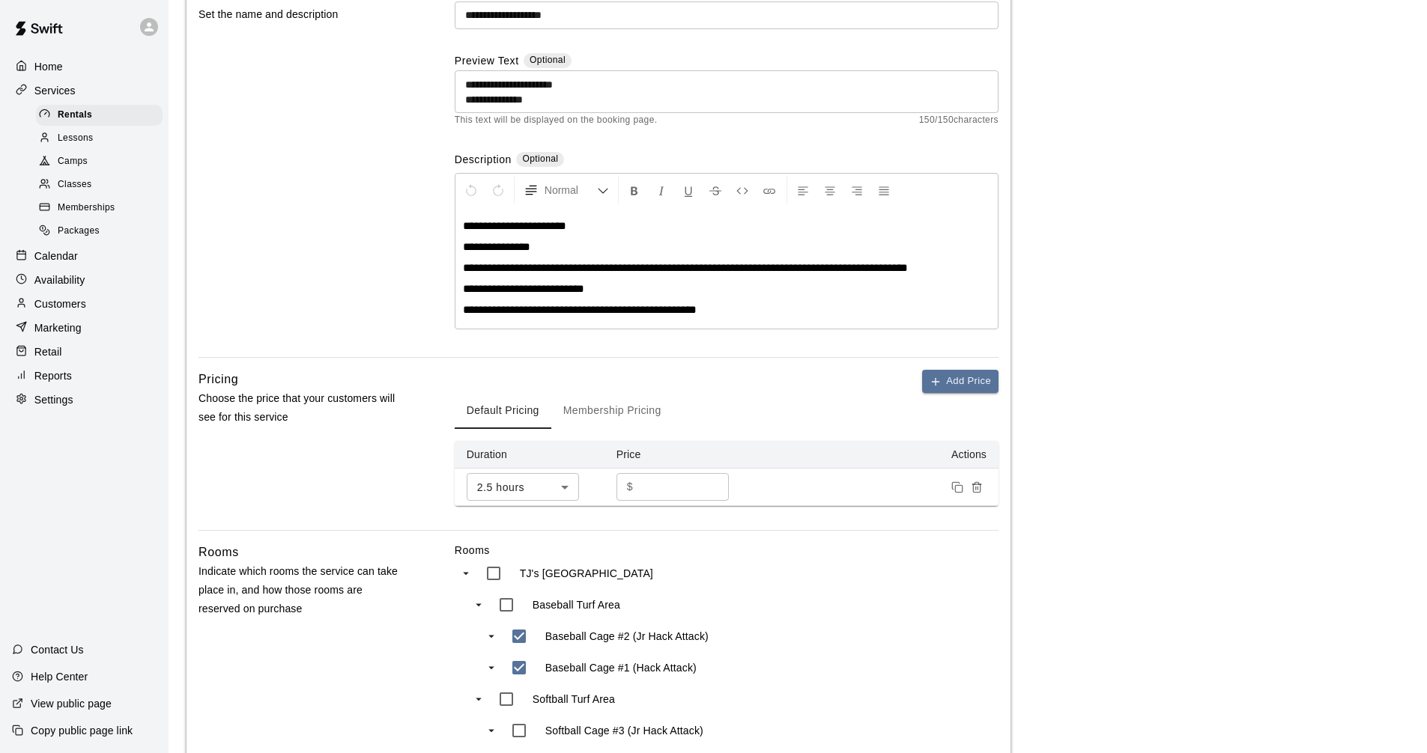
scroll to position [225, 0]
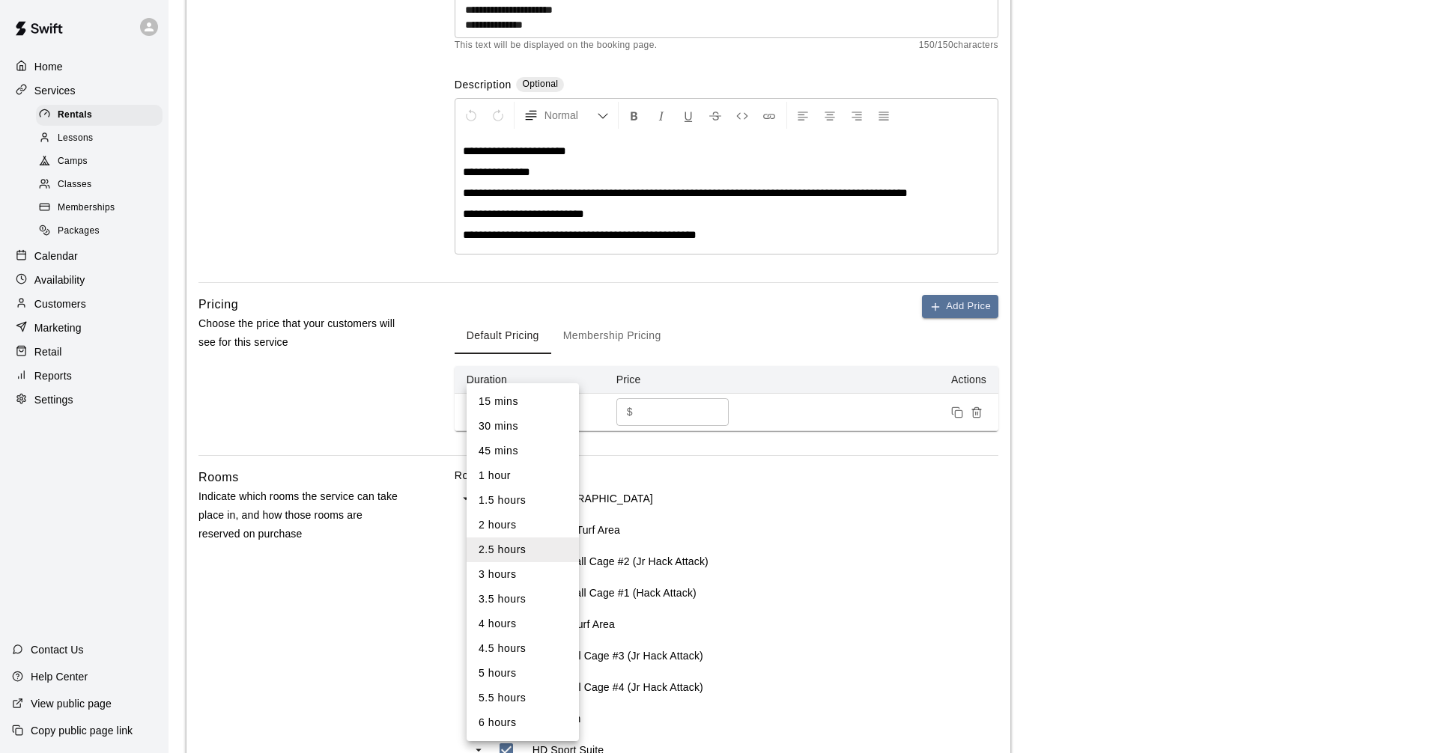
click at [565, 410] on body "**********" at bounding box center [719, 457] width 1438 height 1364
click at [1426, 238] on div at bounding box center [719, 376] width 1438 height 753
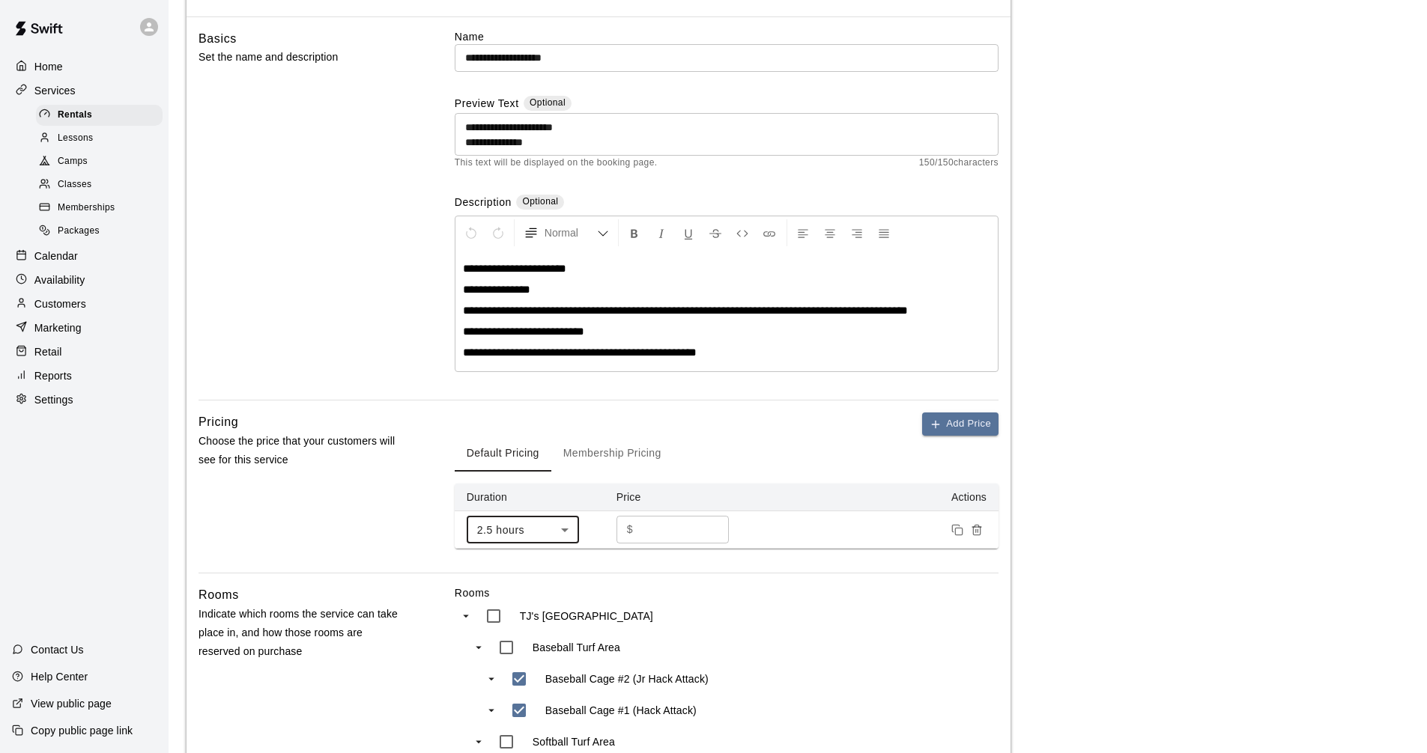
scroll to position [0, 0]
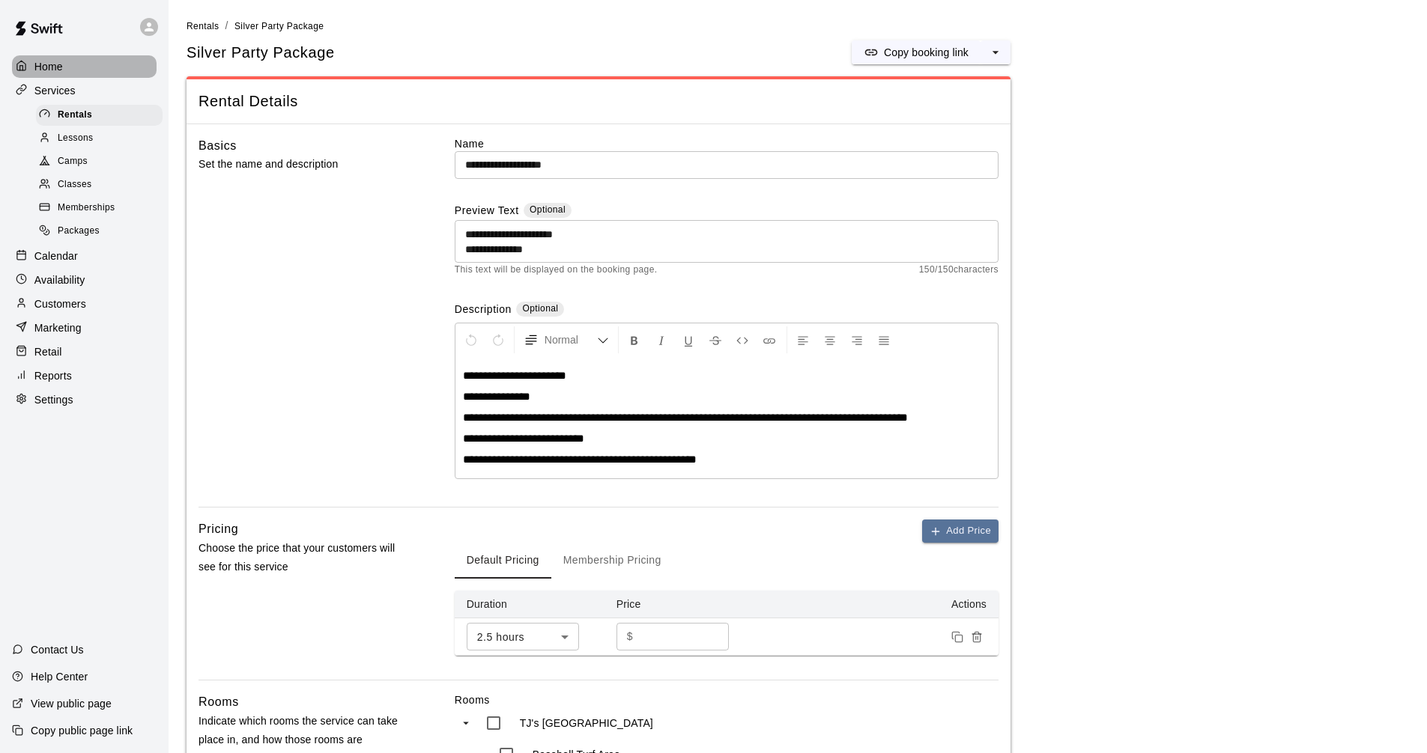
click at [53, 60] on p "Home" at bounding box center [48, 66] width 28 height 15
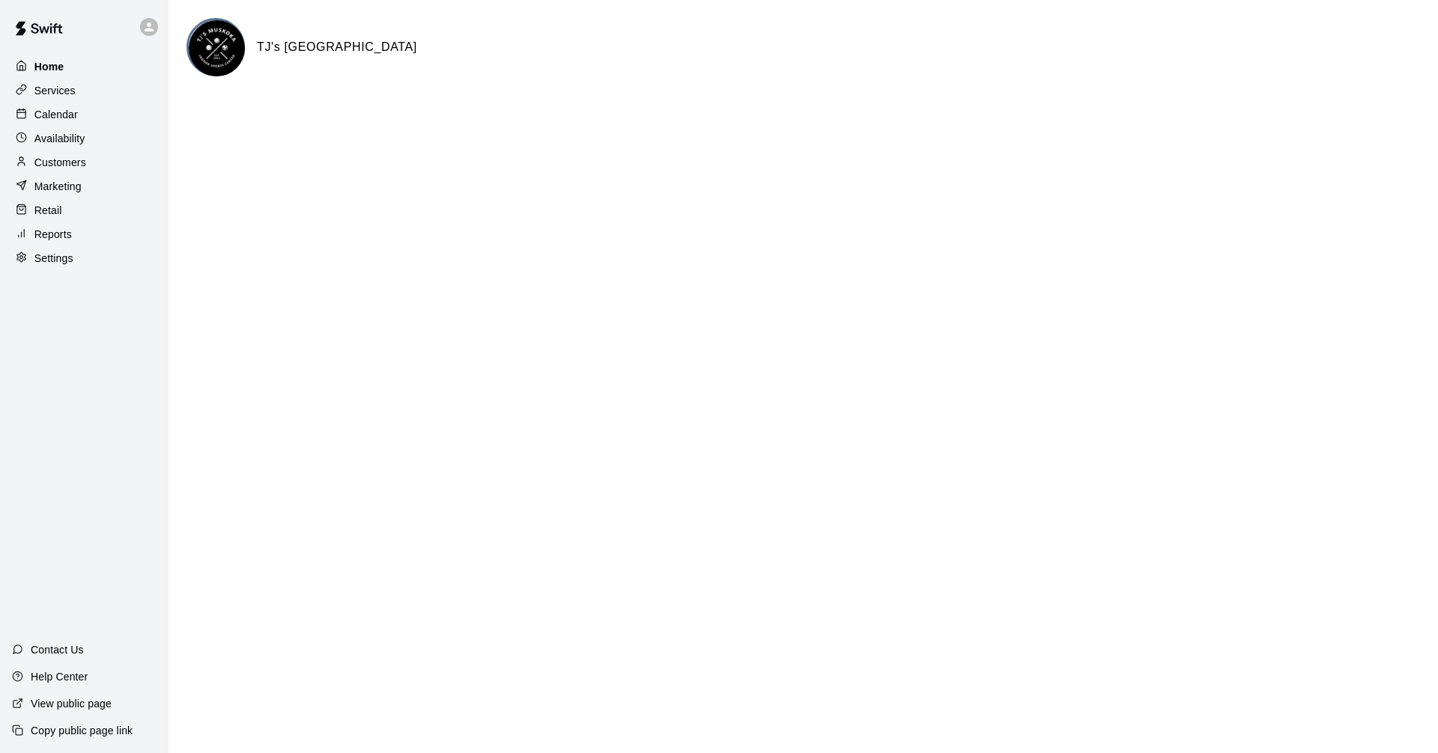
click at [89, 61] on div "Home" at bounding box center [84, 66] width 145 height 22
click at [94, 64] on div "Home" at bounding box center [84, 66] width 145 height 22
click at [81, 136] on p "Availability" at bounding box center [59, 138] width 51 height 15
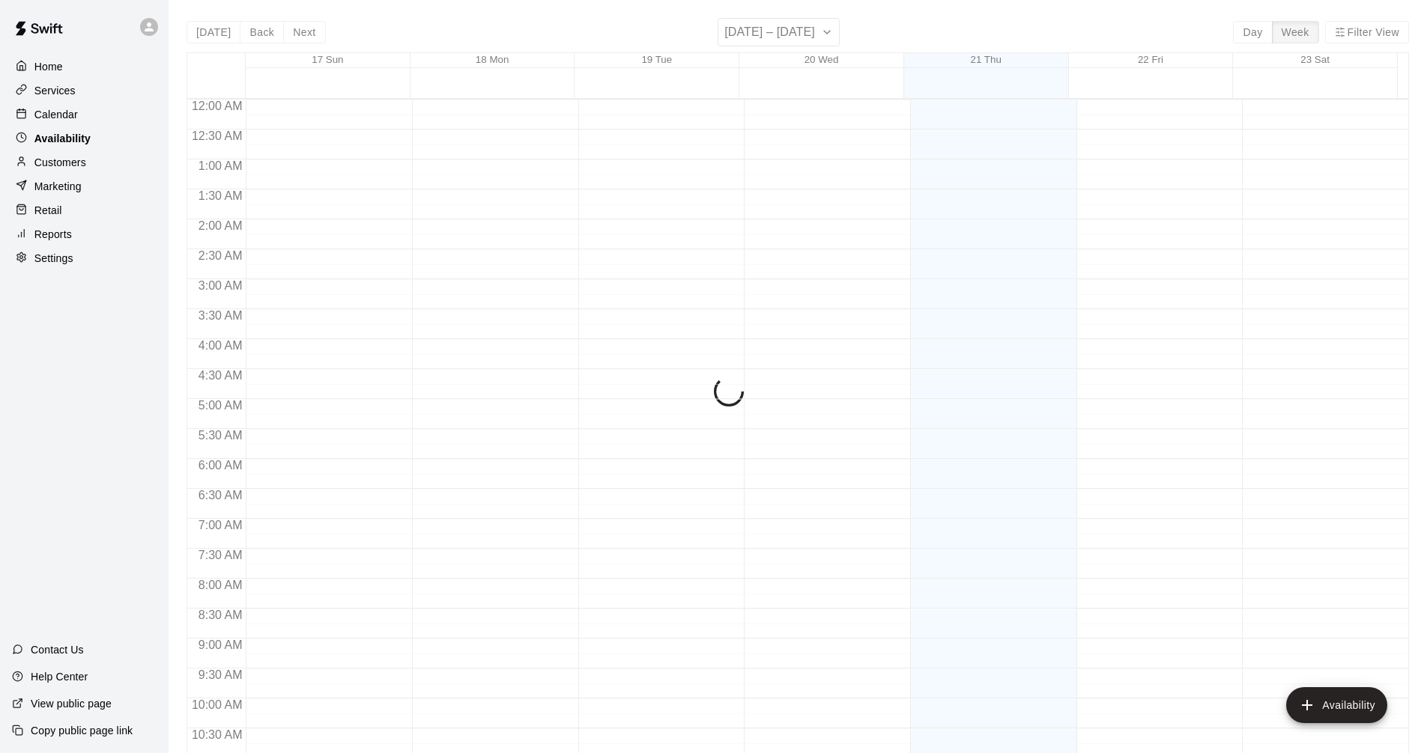
scroll to position [750, 0]
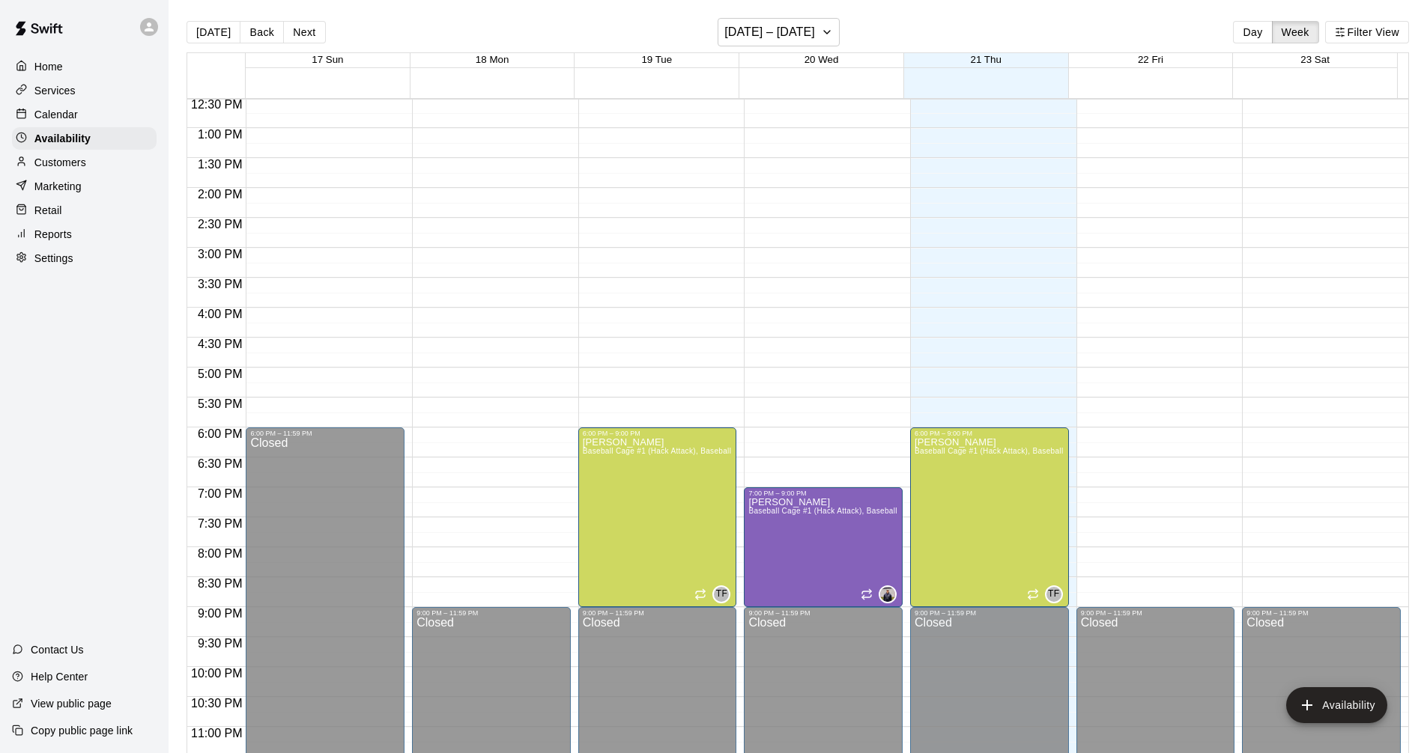
click at [69, 69] on div "Home" at bounding box center [84, 66] width 145 height 22
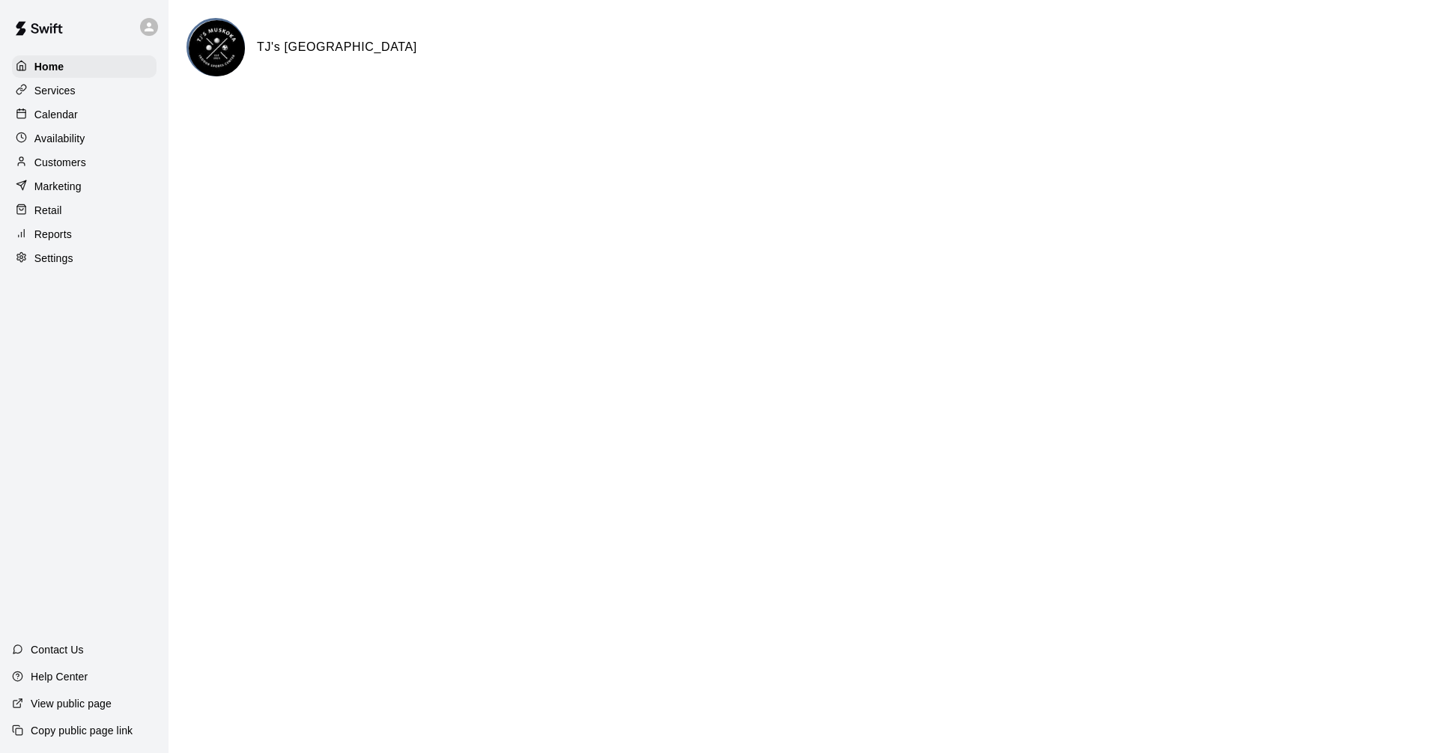
click at [81, 115] on div "Calendar" at bounding box center [84, 114] width 145 height 22
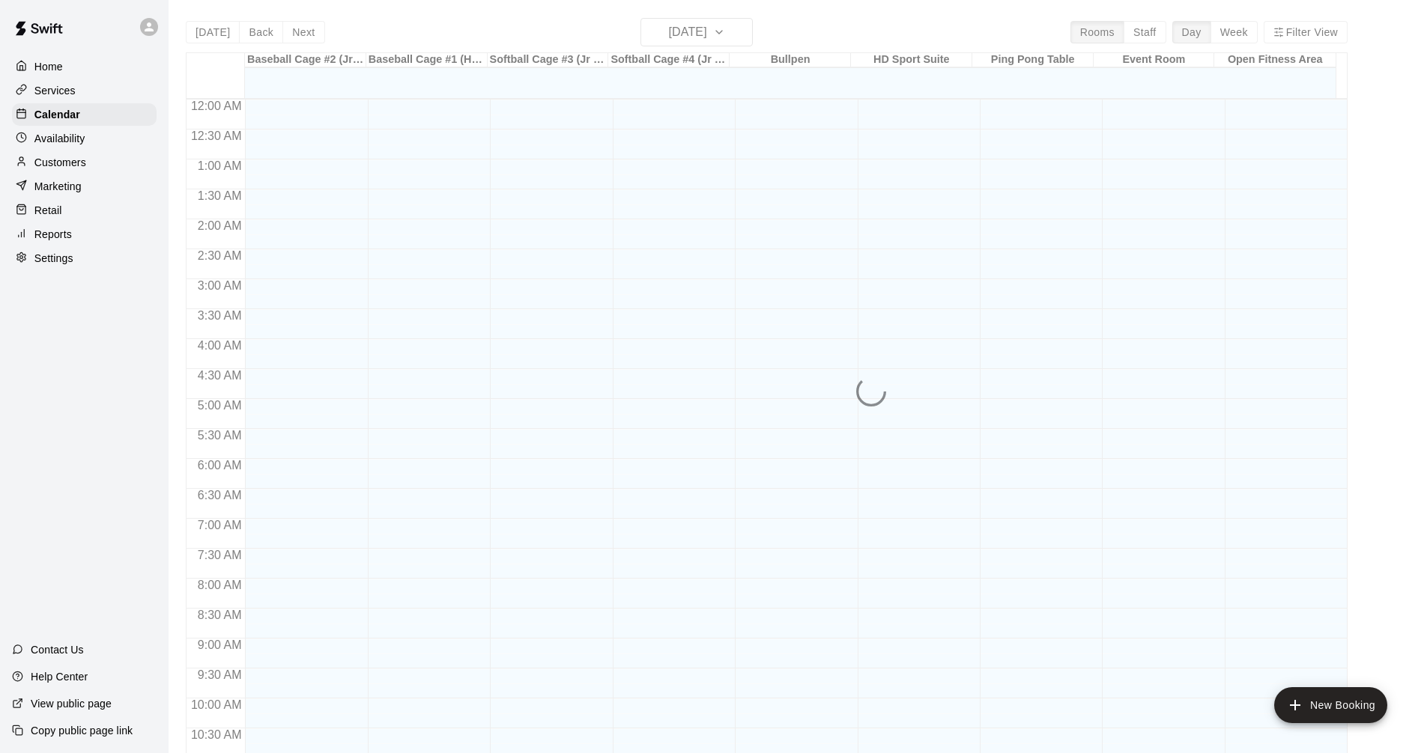
scroll to position [722, 0]
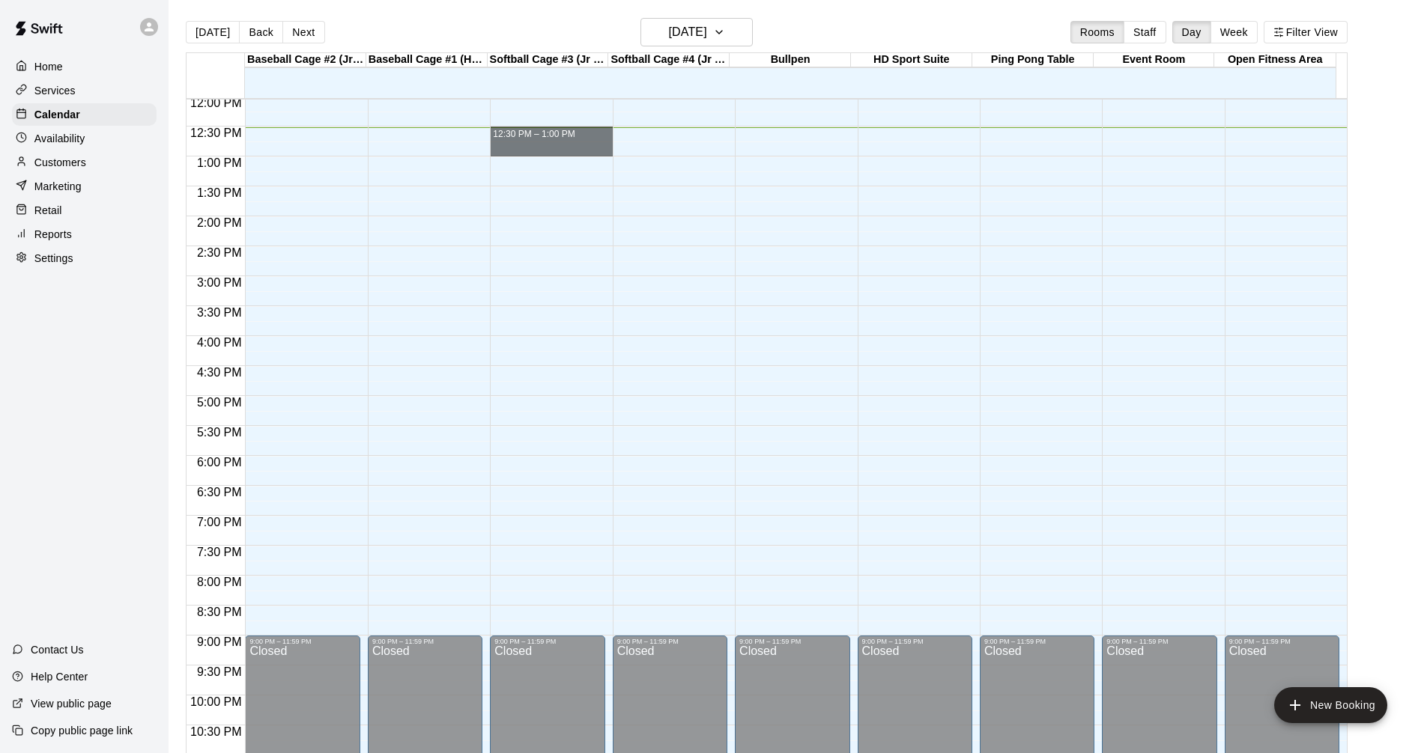
drag, startPoint x: 490, startPoint y: 128, endPoint x: 557, endPoint y: 152, distance: 71.5
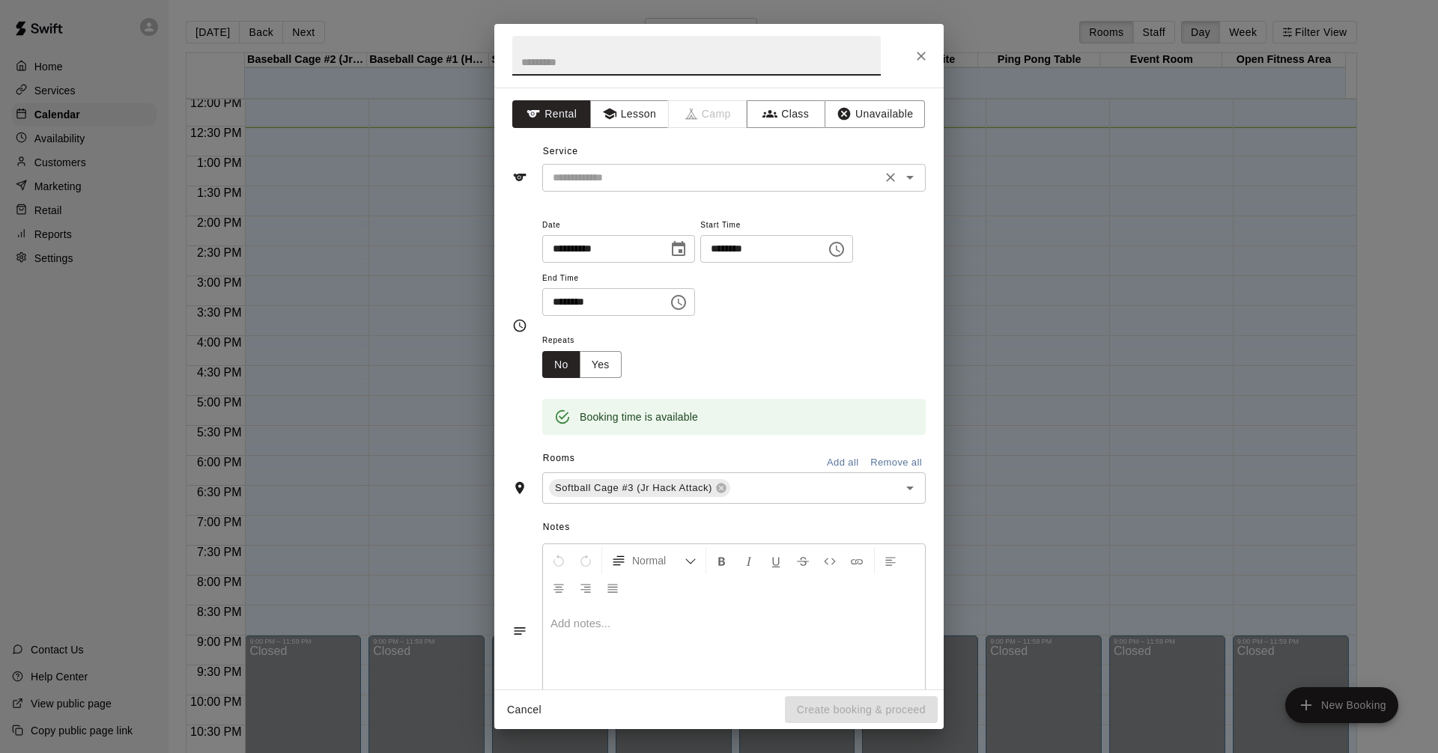
click at [639, 173] on input "text" at bounding box center [712, 178] width 330 height 19
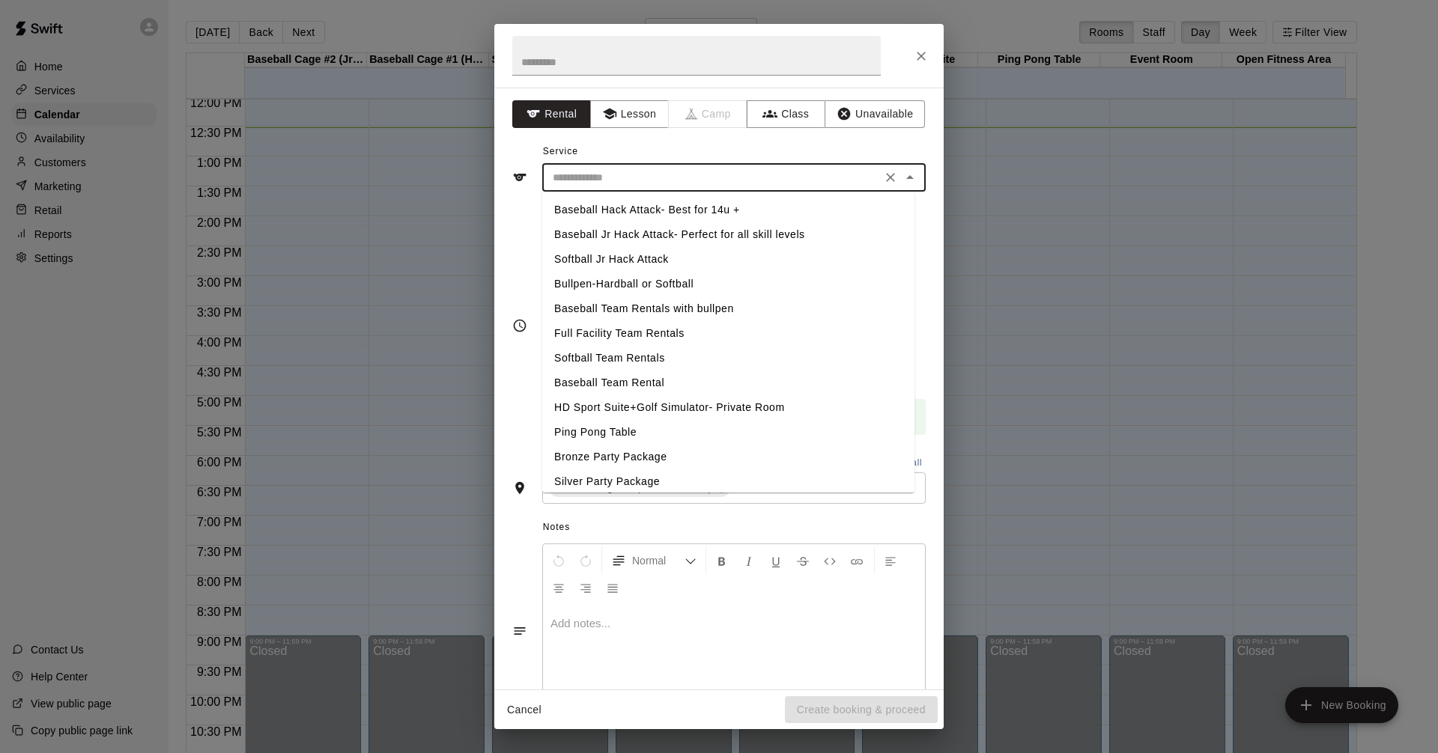
click at [646, 257] on li "Softball Jr Hack Attack" at bounding box center [728, 259] width 372 height 25
type input "**********"
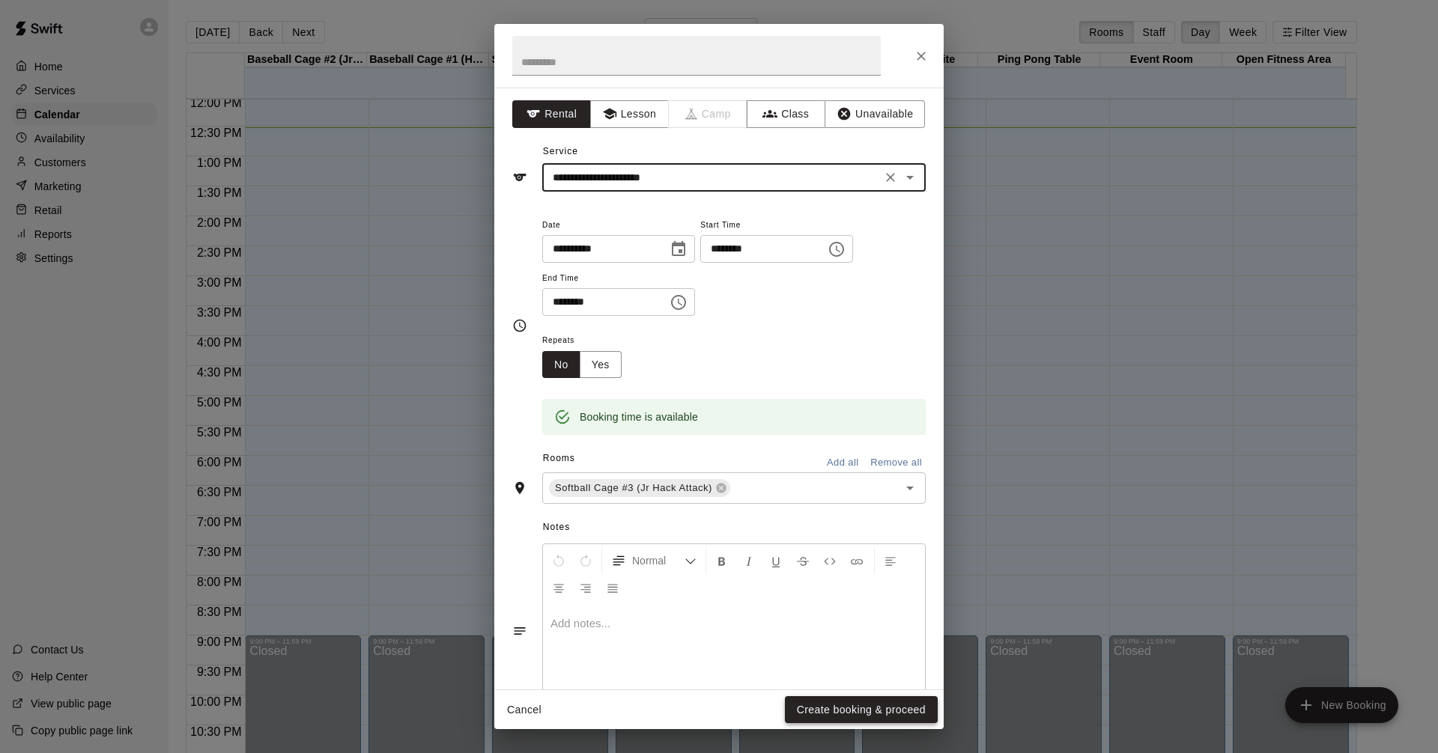
click at [845, 704] on button "Create booking & proceed" at bounding box center [861, 711] width 153 height 28
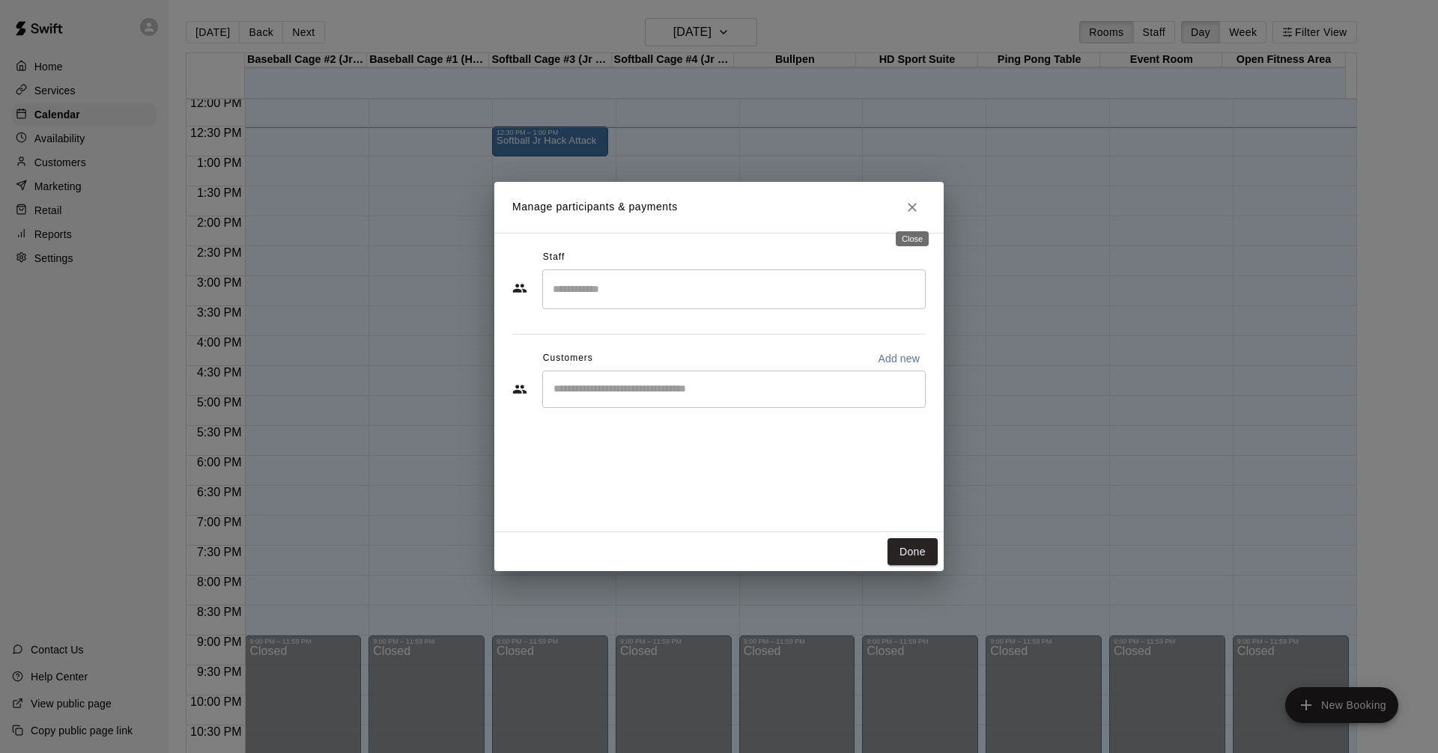
click at [912, 215] on button "Close" at bounding box center [912, 207] width 27 height 27
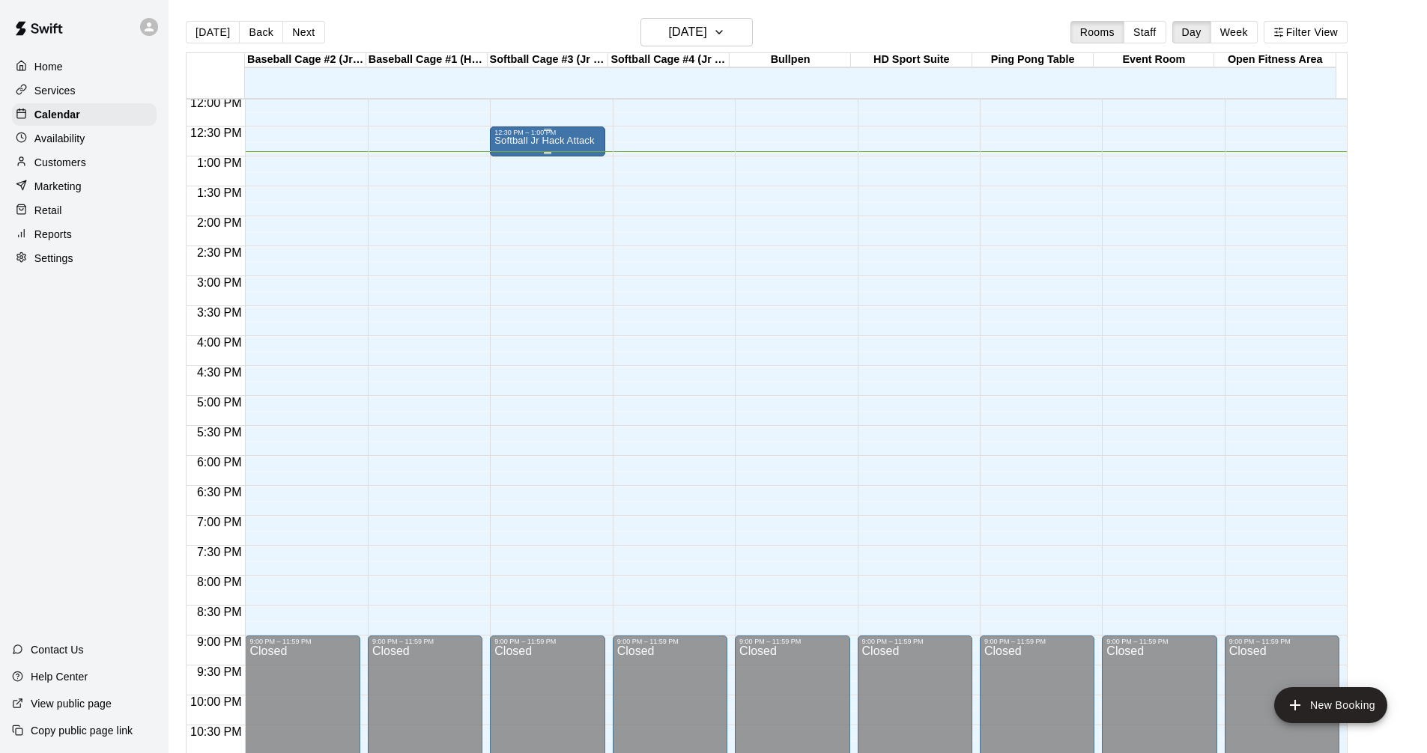
click at [565, 141] on p "Softball Jr Hack Attack" at bounding box center [544, 141] width 100 height 0
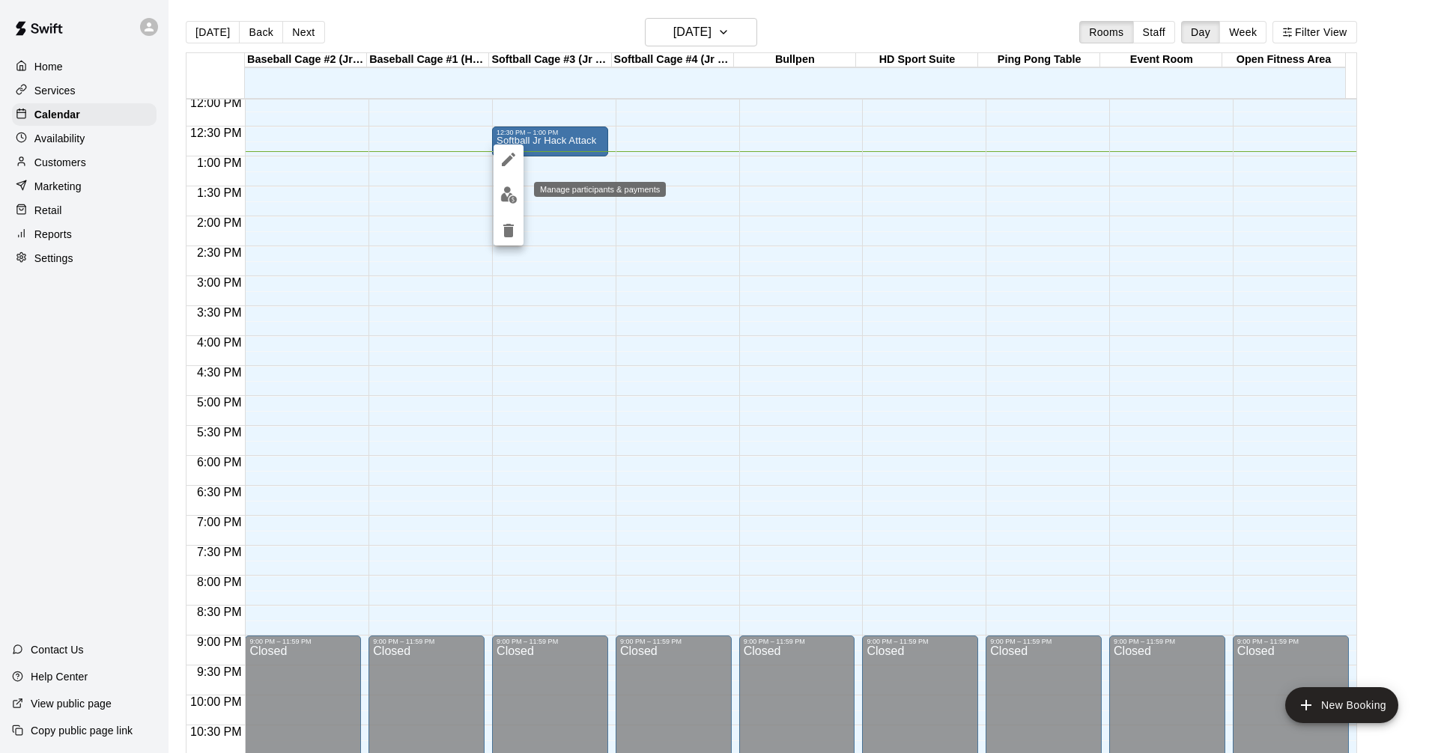
click at [510, 186] on img "edit" at bounding box center [508, 194] width 17 height 17
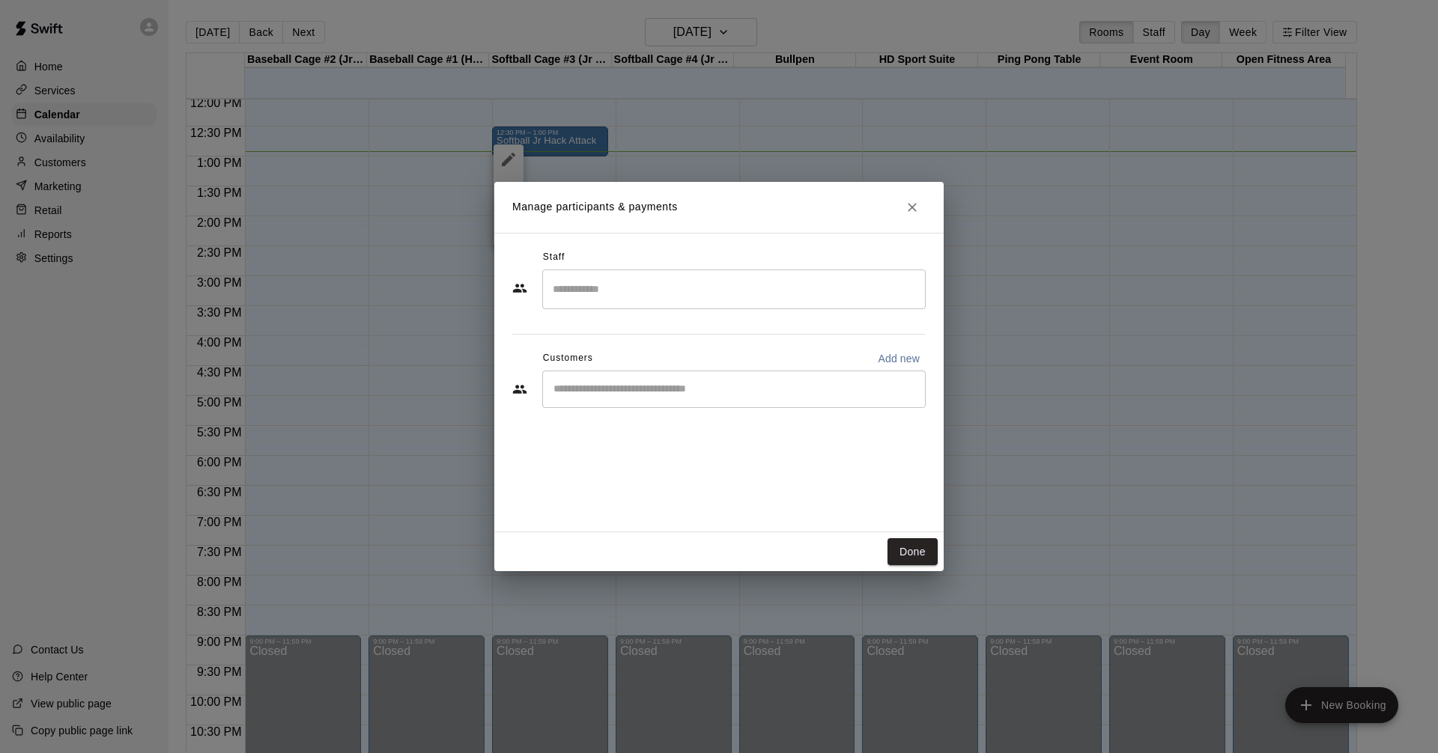
click at [649, 395] on input "Start typing to search customers..." at bounding box center [734, 389] width 370 height 15
click at [882, 351] on p "Add new" at bounding box center [899, 358] width 42 height 15
select select "**"
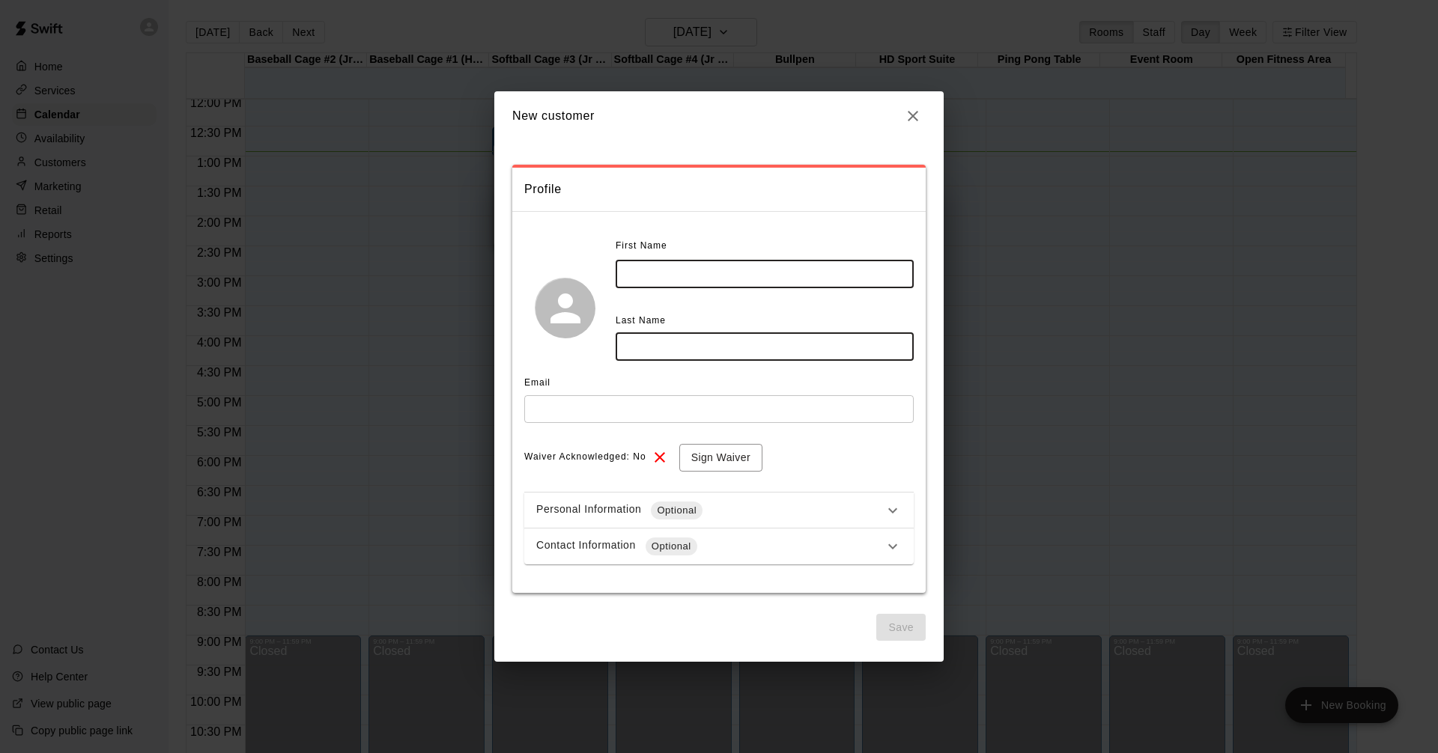
click at [685, 273] on input "text" at bounding box center [765, 275] width 298 height 28
type input "****"
click at [777, 347] on input "text" at bounding box center [765, 347] width 298 height 28
type input "*******"
click at [668, 399] on input "text" at bounding box center [718, 409] width 389 height 28
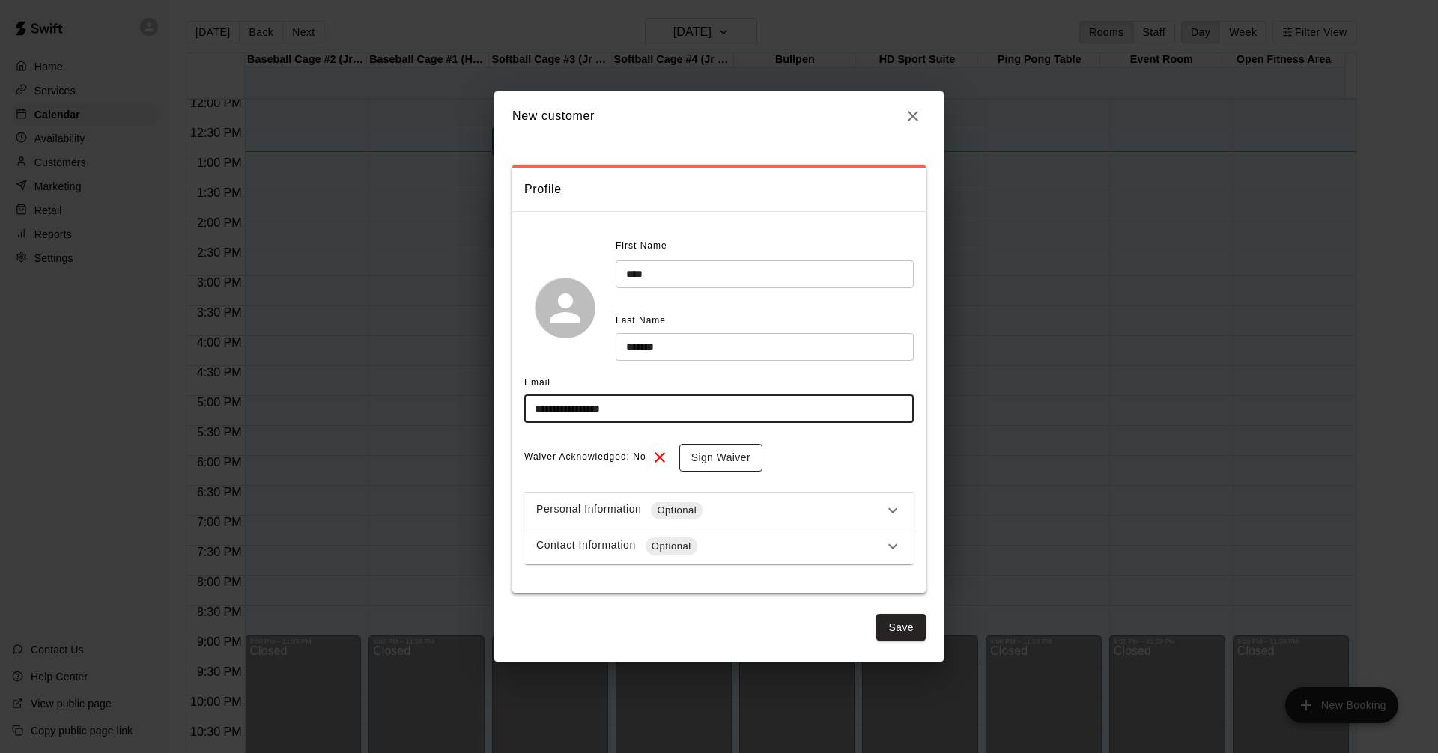
type input "**********"
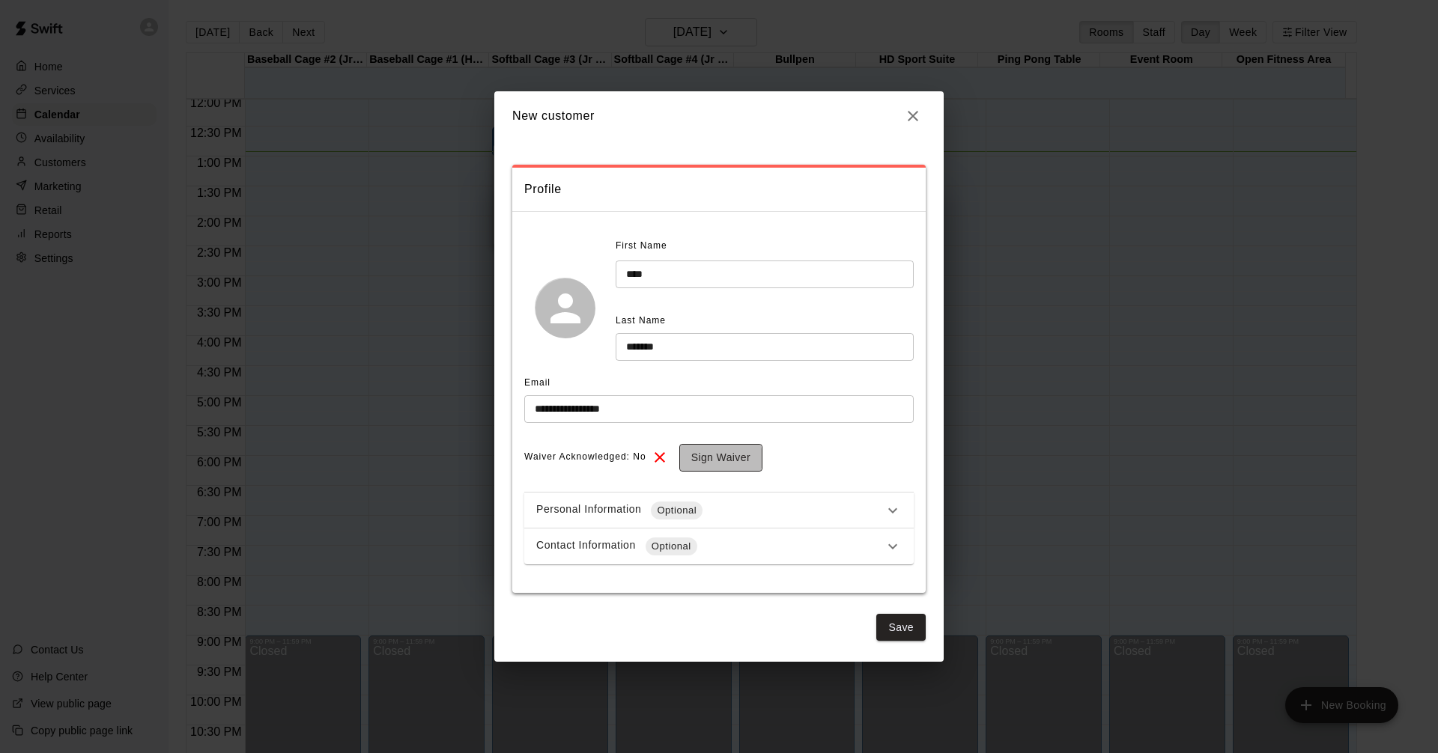
click at [704, 458] on button "Sign Waiver" at bounding box center [720, 458] width 83 height 28
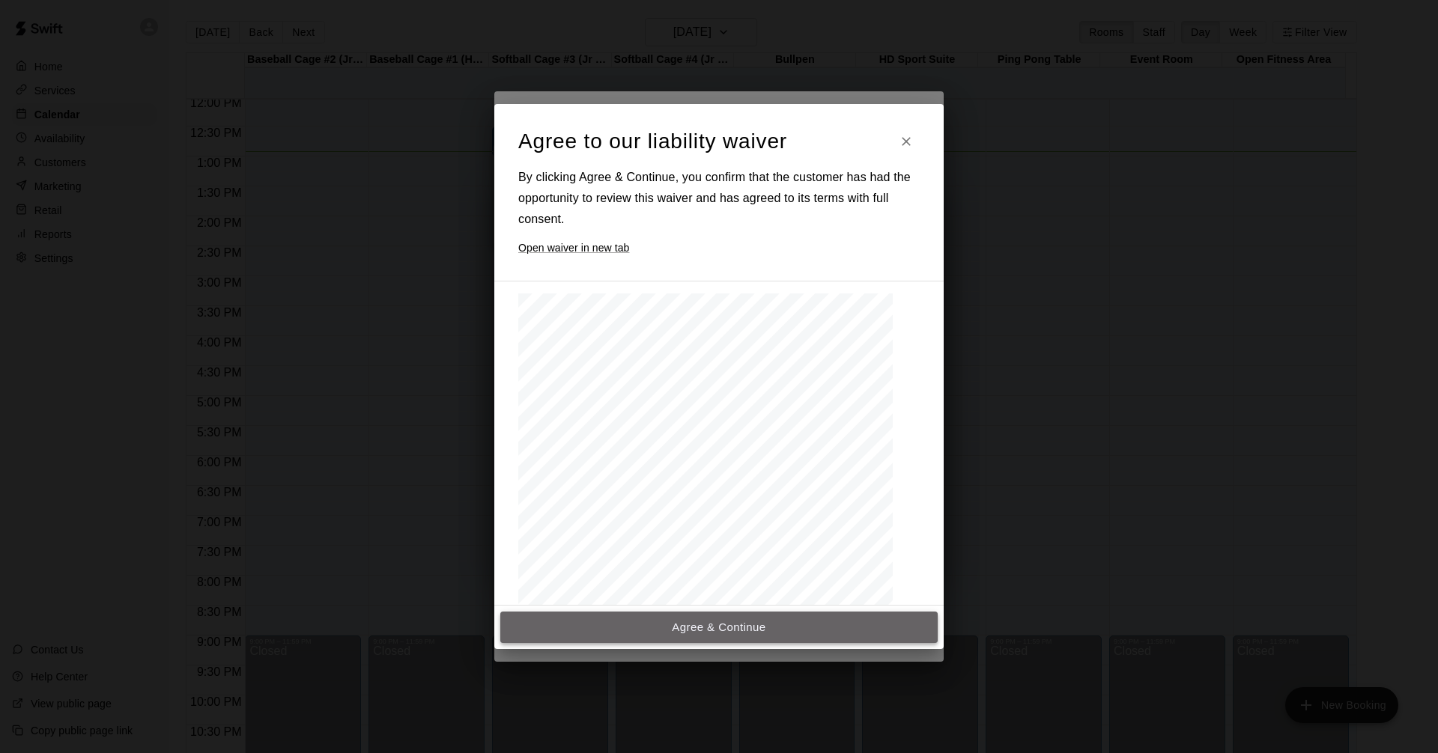
click at [744, 622] on button "Agree & Continue" at bounding box center [718, 627] width 437 height 31
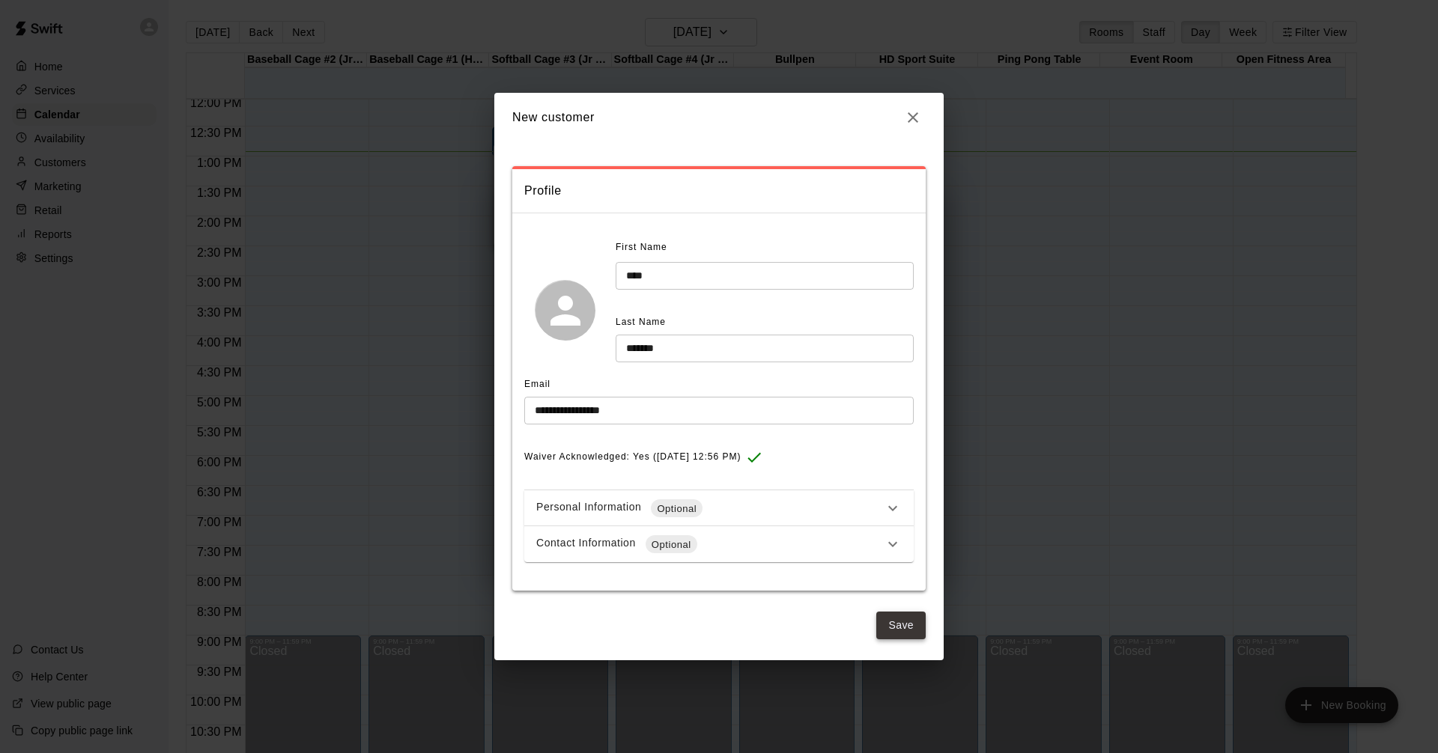
click at [895, 623] on button "Save" at bounding box center [900, 626] width 49 height 28
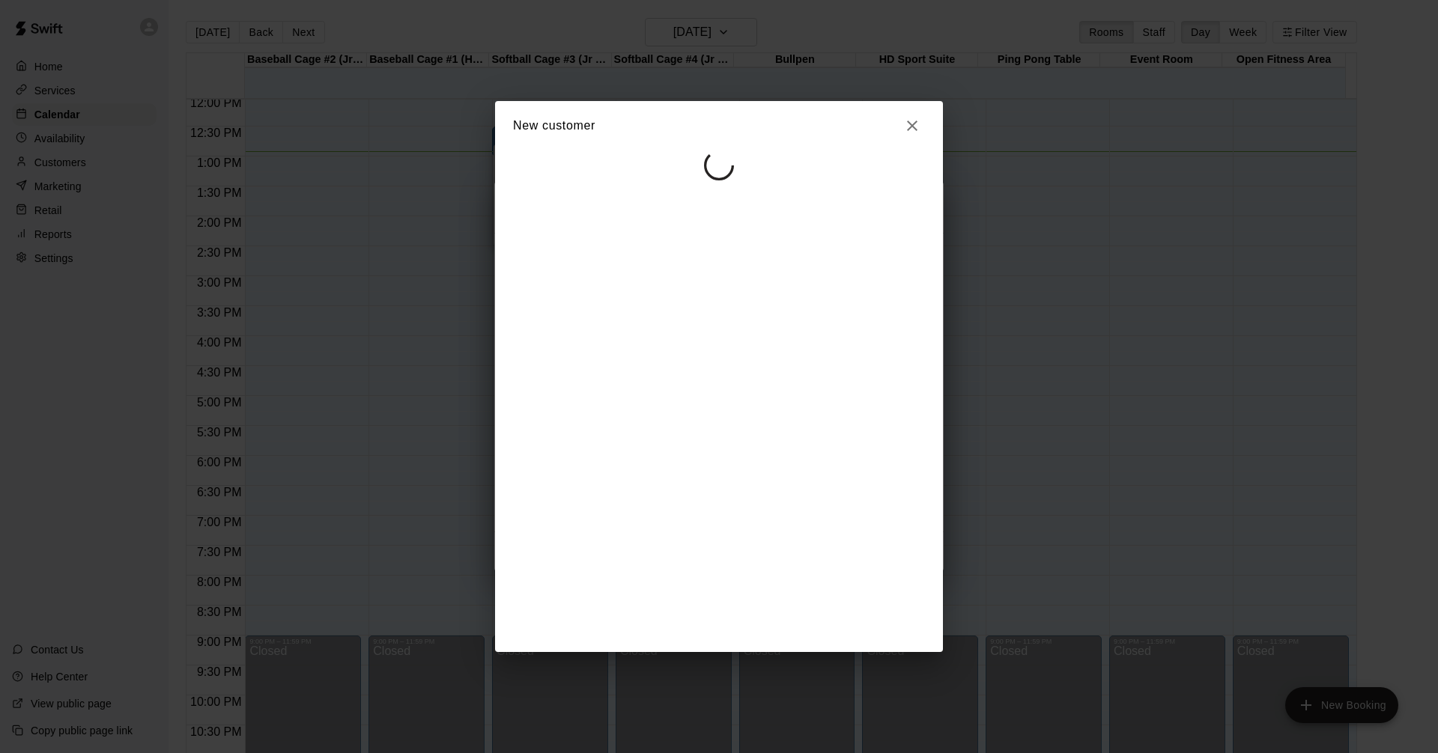
select select "**"
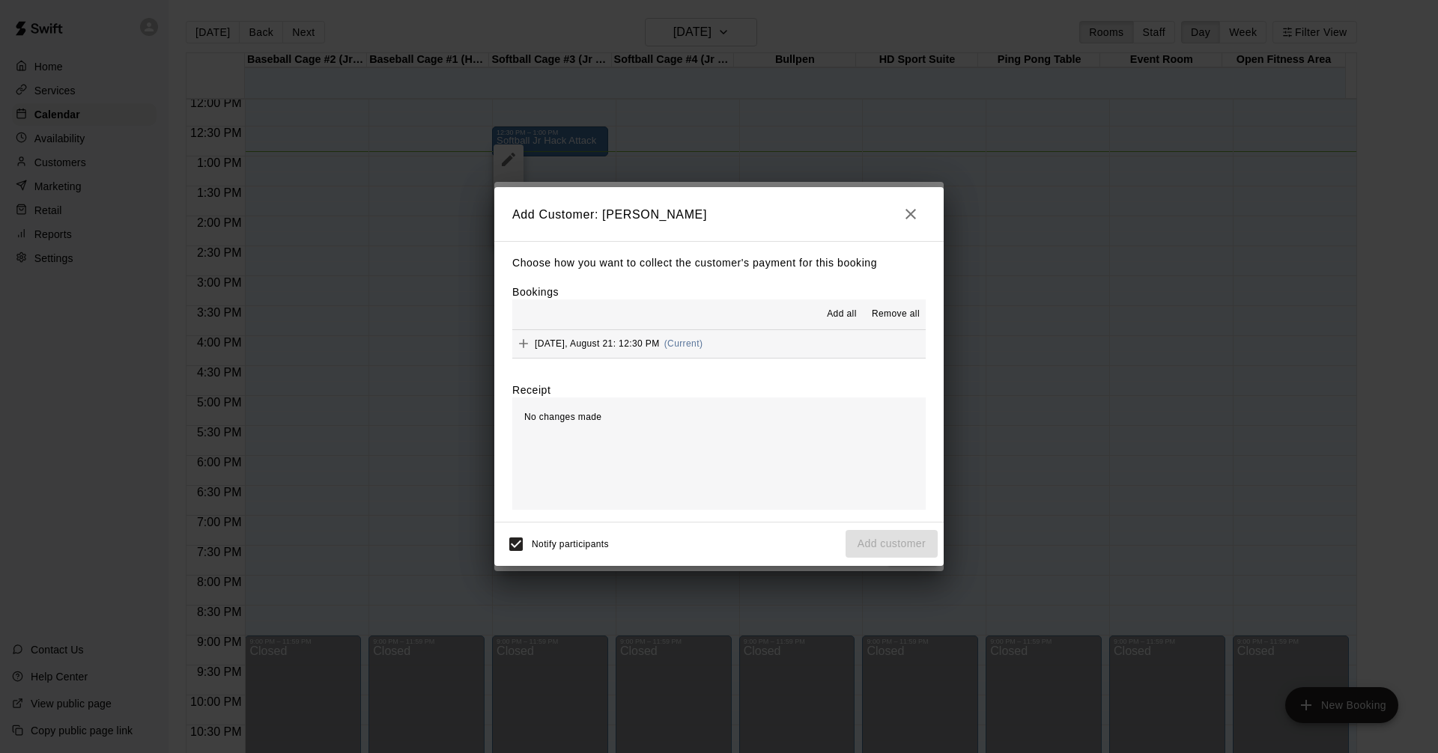
click at [825, 348] on button "[DATE], August 21: 12:30 PM (Current)" at bounding box center [718, 344] width 413 height 28
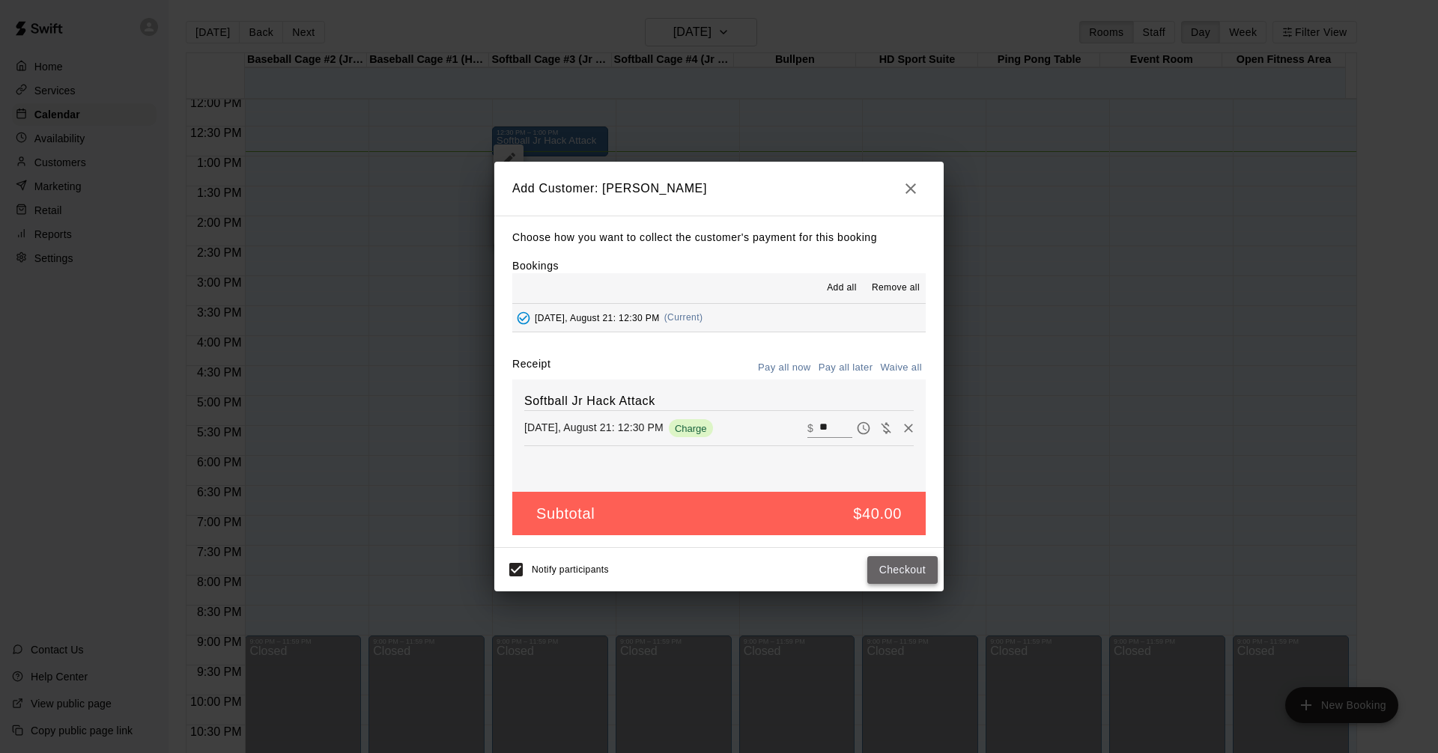
click at [902, 572] on button "Checkout" at bounding box center [902, 570] width 70 height 28
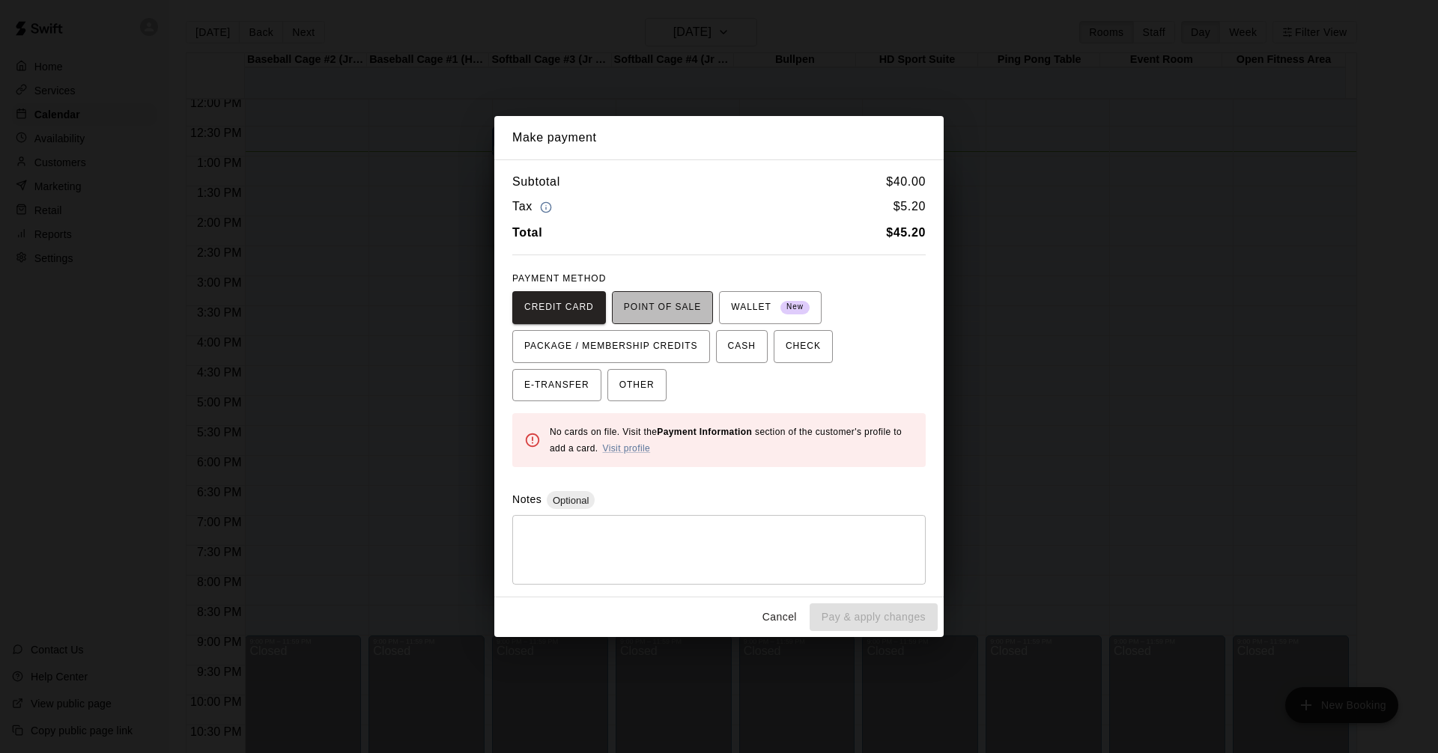
click at [662, 309] on span "POINT OF SALE" at bounding box center [662, 308] width 77 height 24
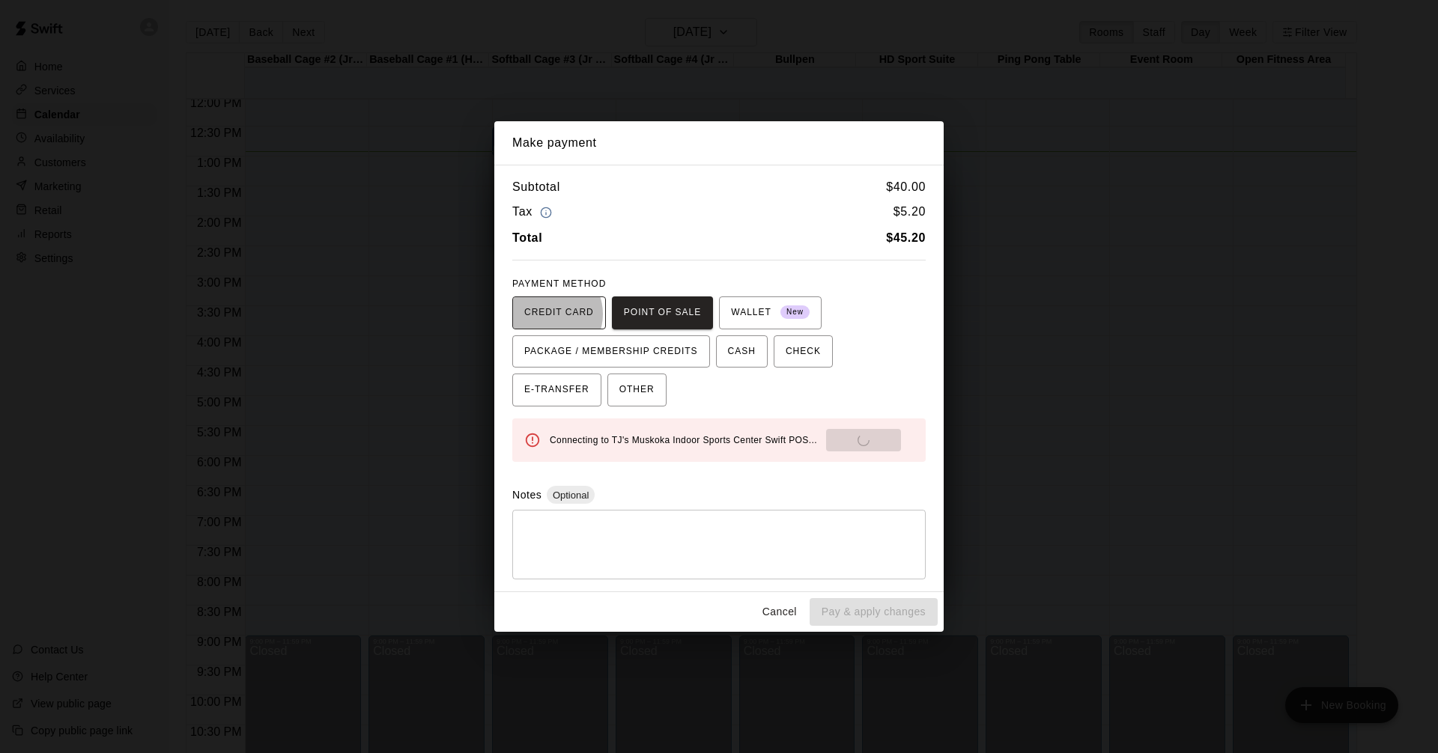
click at [550, 316] on span "CREDIT CARD" at bounding box center [559, 313] width 70 height 24
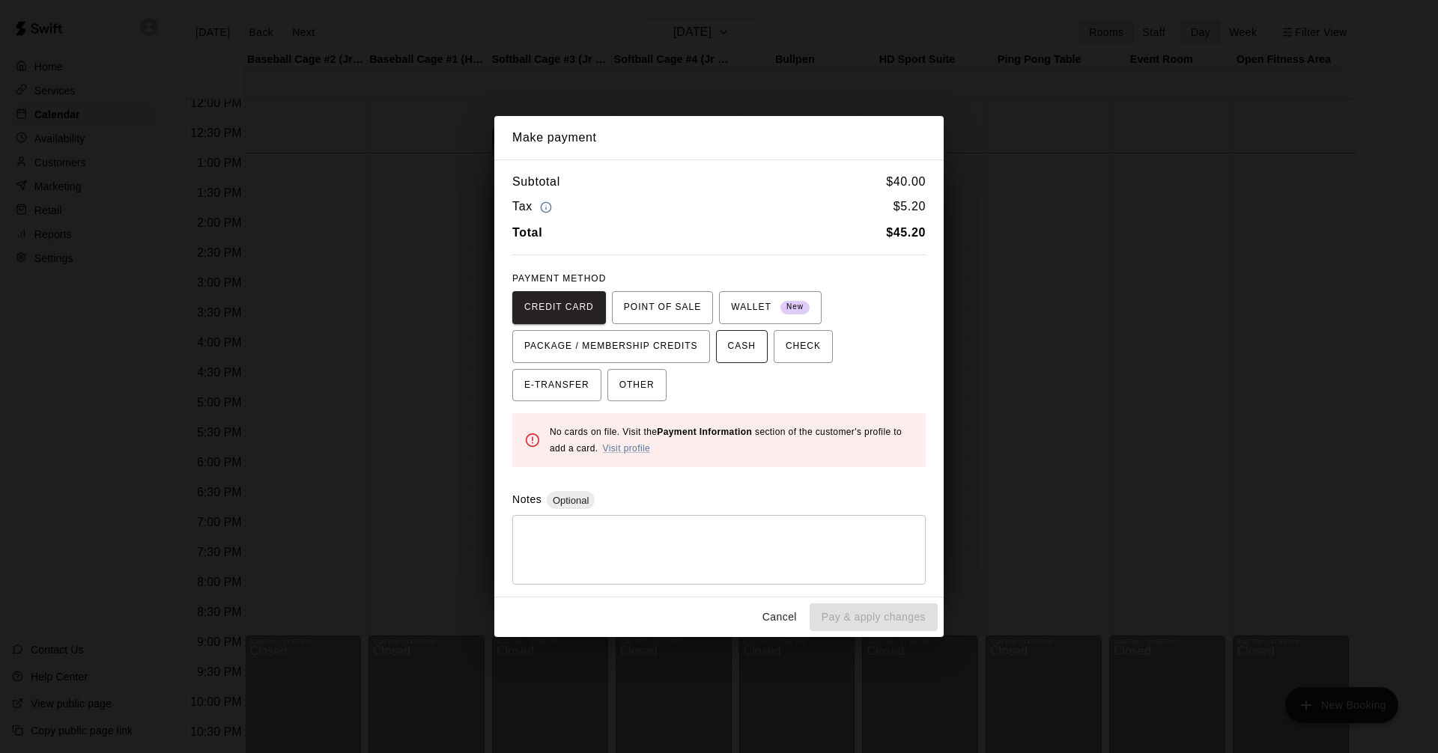
click at [733, 346] on span "CASH" at bounding box center [742, 347] width 28 height 24
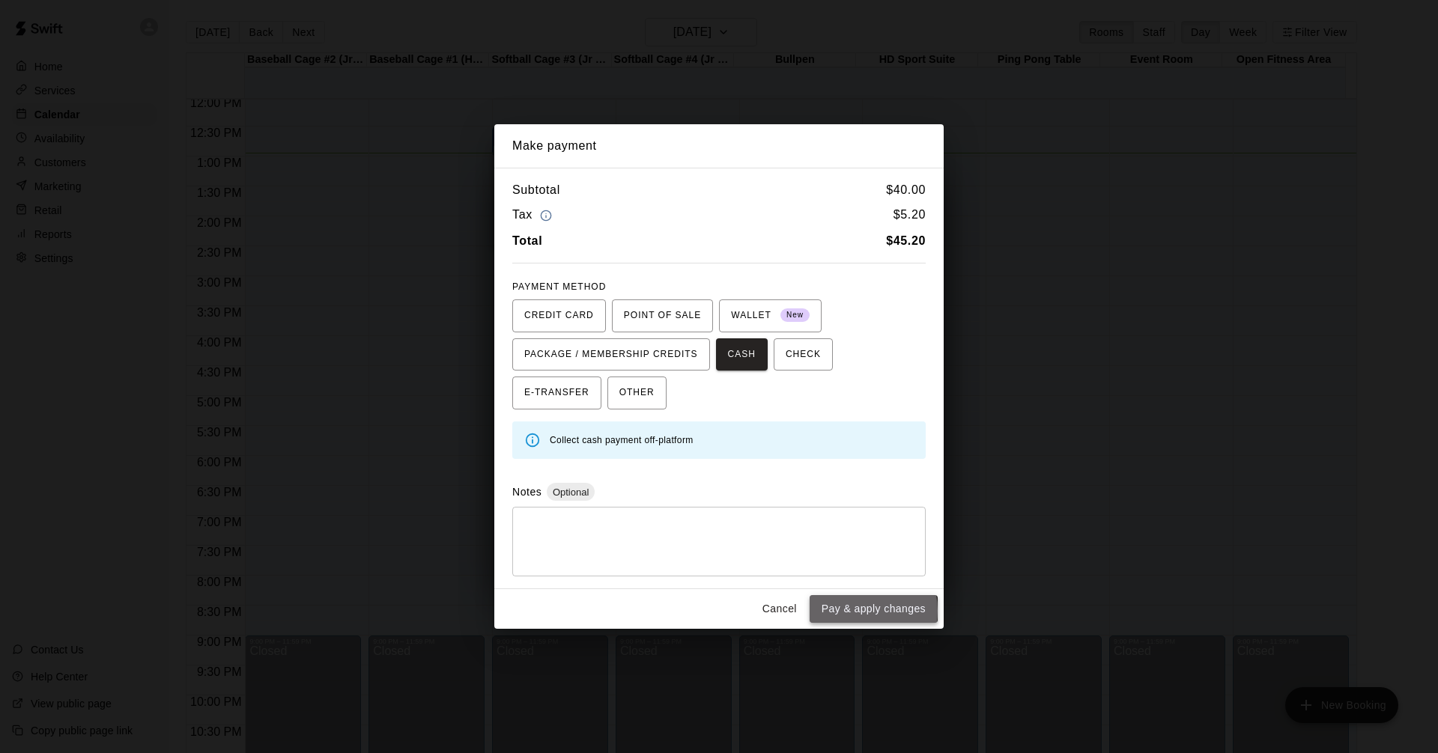
click at [855, 611] on button "Pay & apply changes" at bounding box center [874, 609] width 128 height 28
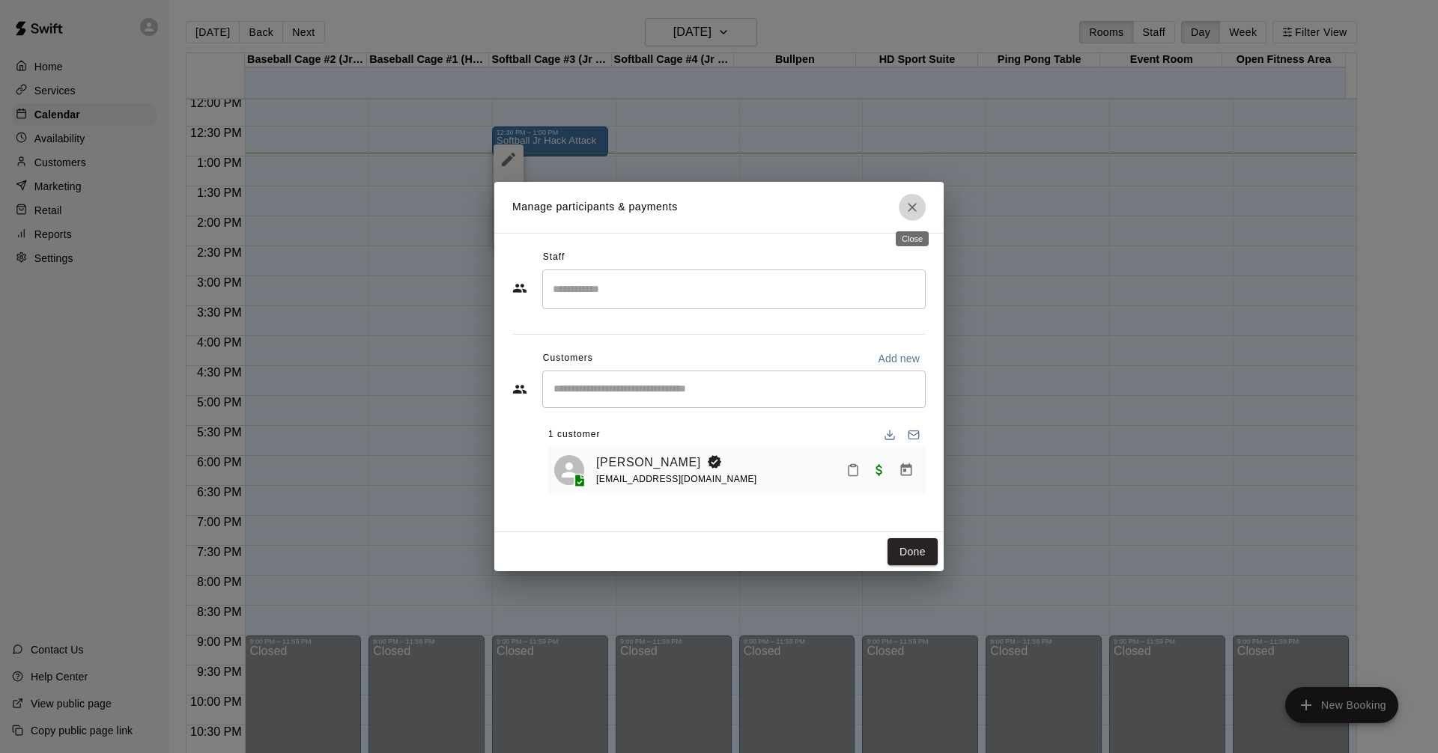
click at [915, 209] on icon "Close" at bounding box center [912, 207] width 9 height 9
